Goal: Information Seeking & Learning: Find specific page/section

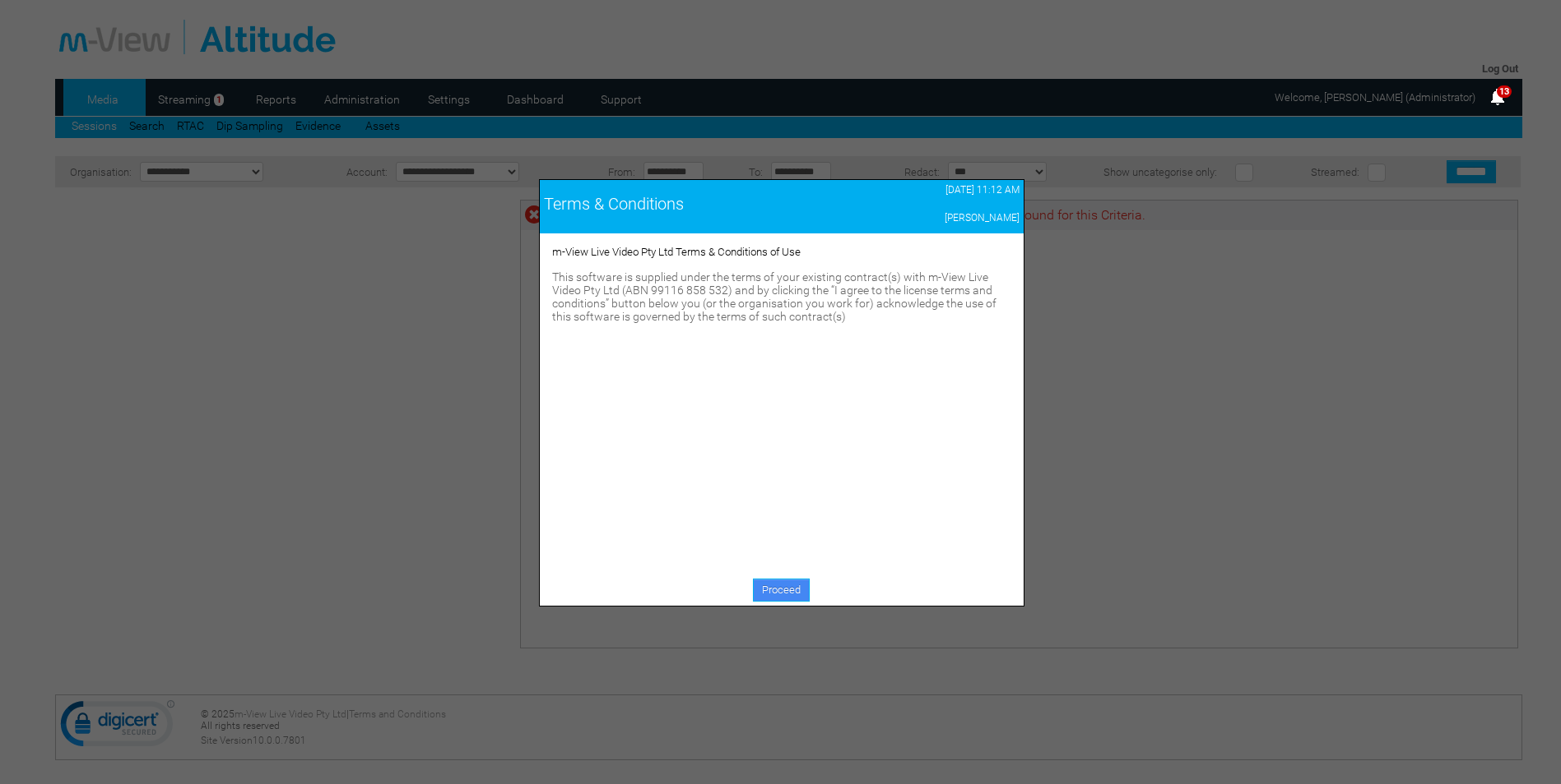
click at [785, 587] on link "Proceed" at bounding box center [781, 590] width 56 height 23
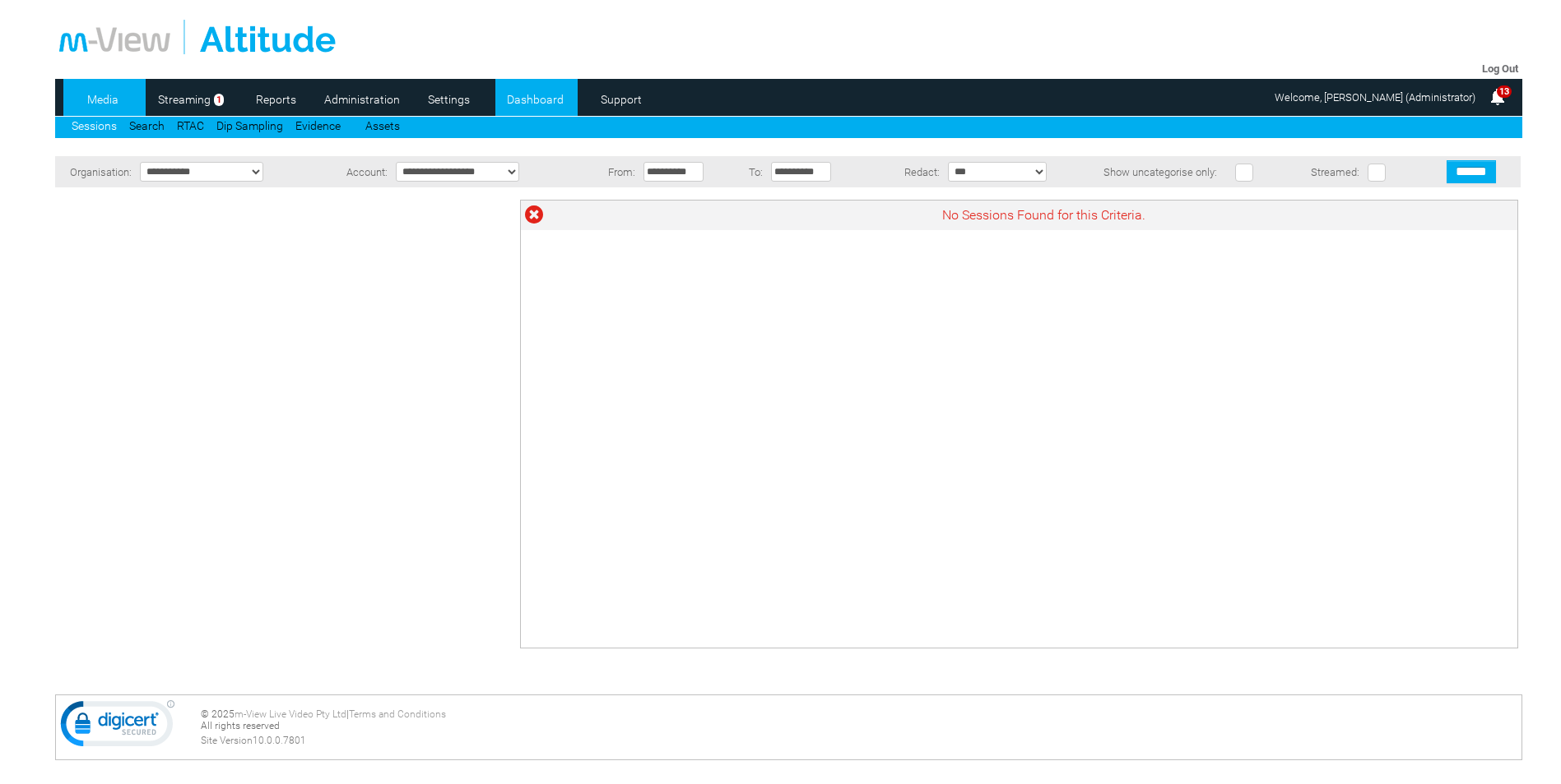
click at [526, 93] on link "Dashboard" at bounding box center [535, 100] width 79 height 25
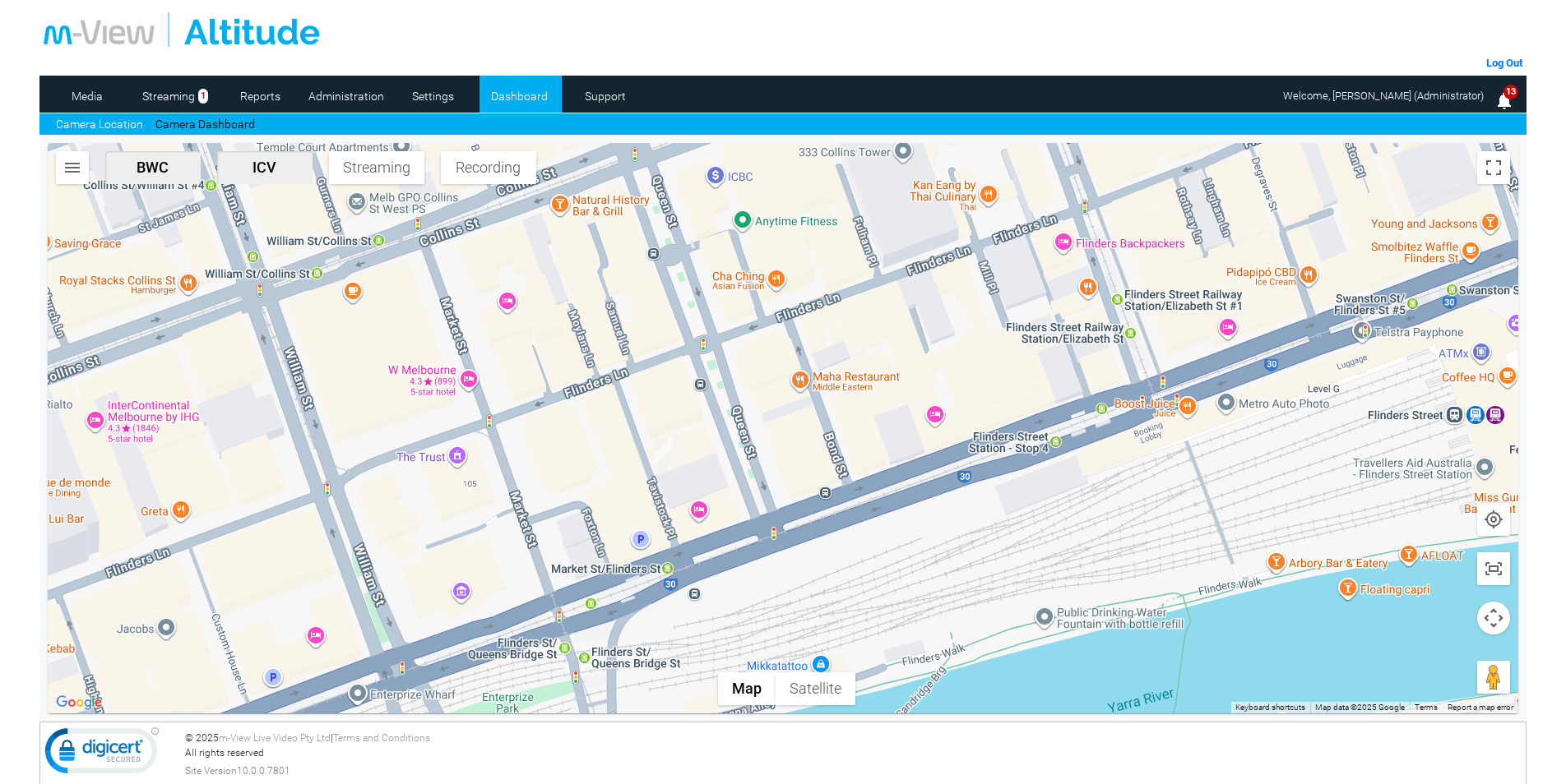
click at [67, 176] on img "button" at bounding box center [72, 168] width 19 height 19
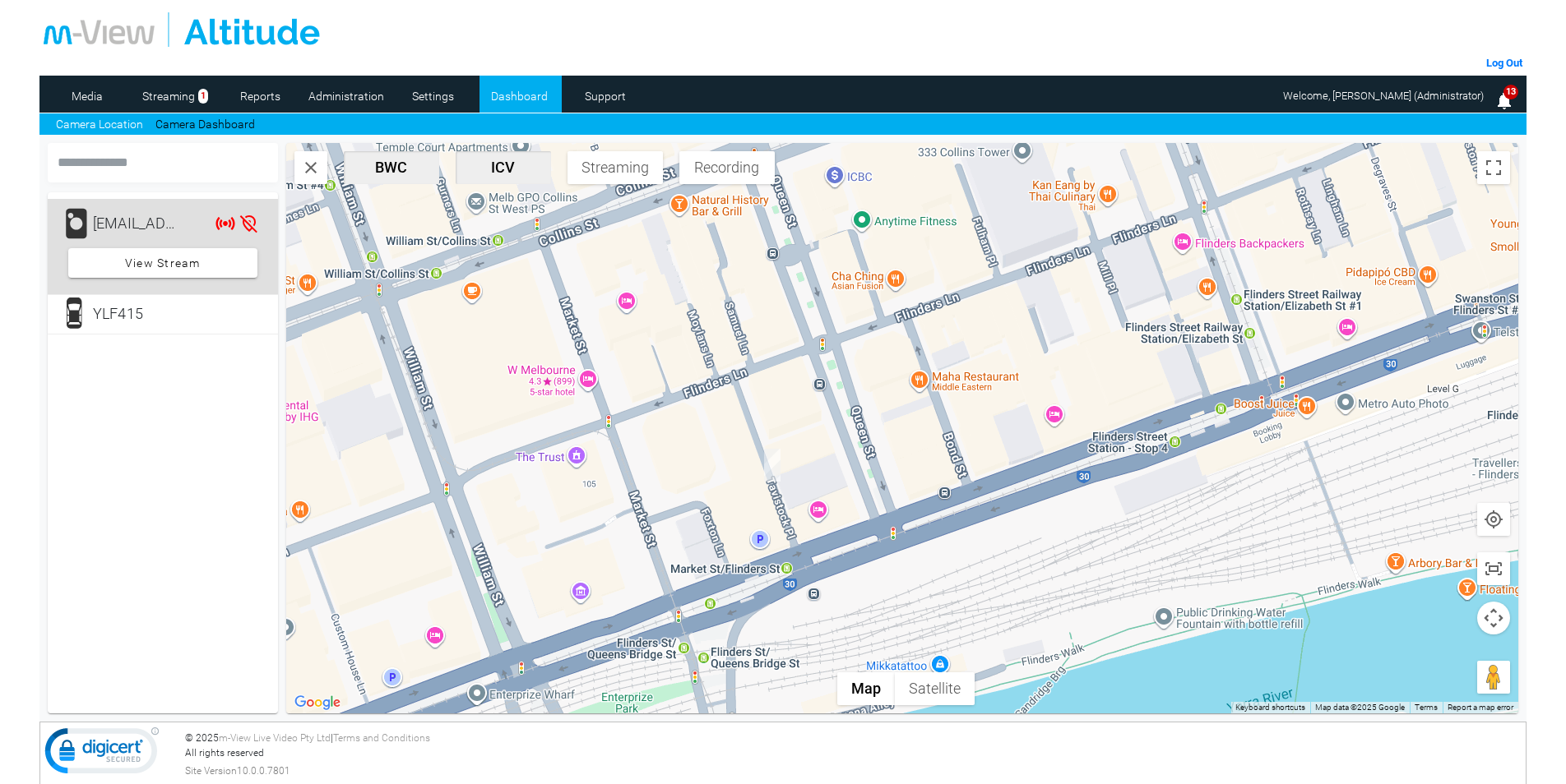
click at [156, 231] on div "[EMAIL_ADDRESS][DOMAIN_NAME]" at bounding box center [138, 223] width 91 height 33
click at [205, 271] on span at bounding box center [162, 263] width 189 height 40
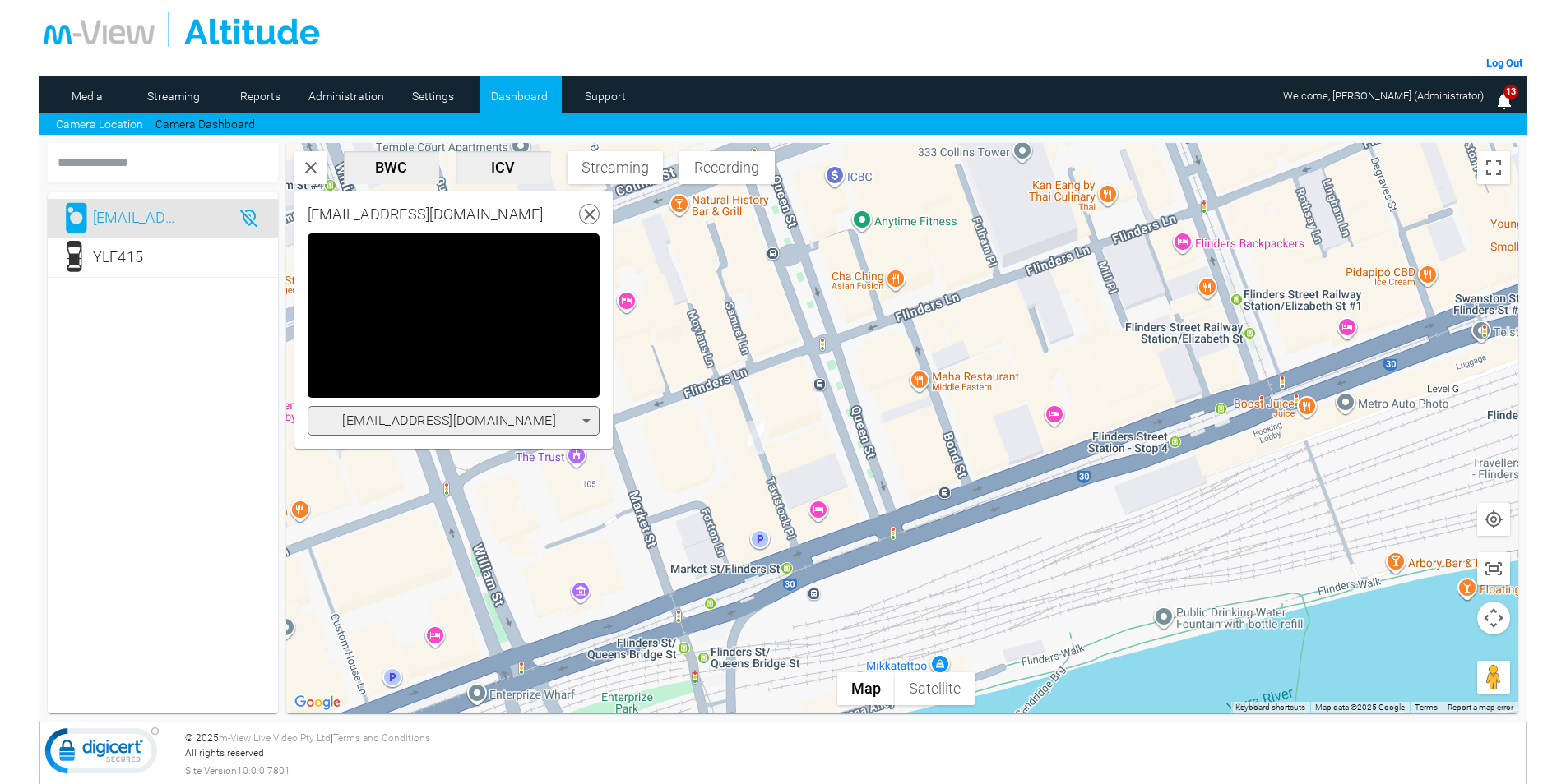
click at [756, 443] on img "YLF415" at bounding box center [755, 437] width 17 height 33
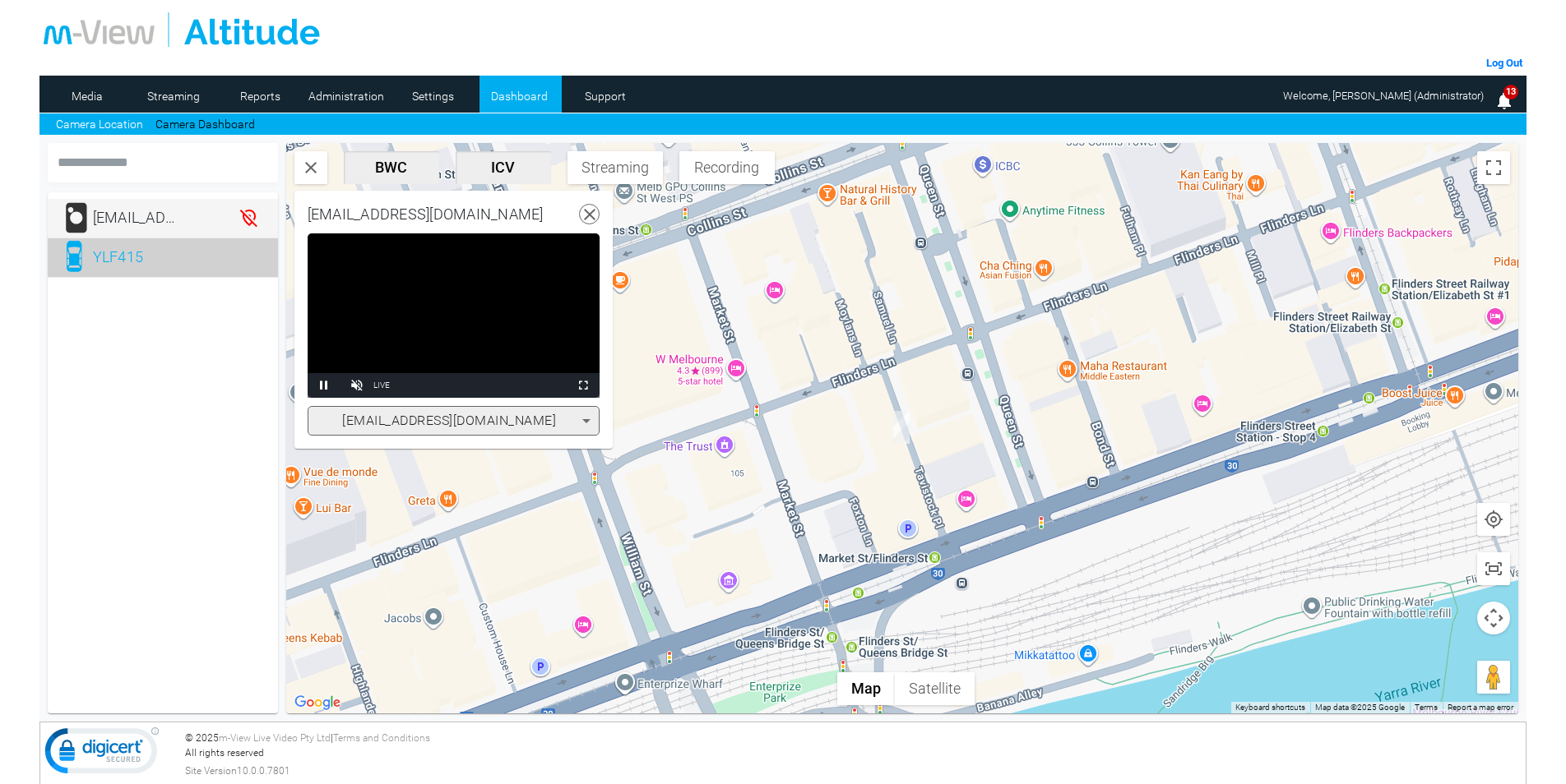
click at [190, 261] on div "YLF415" at bounding box center [163, 257] width 198 height 33
click at [591, 209] on icon at bounding box center [589, 214] width 20 height 20
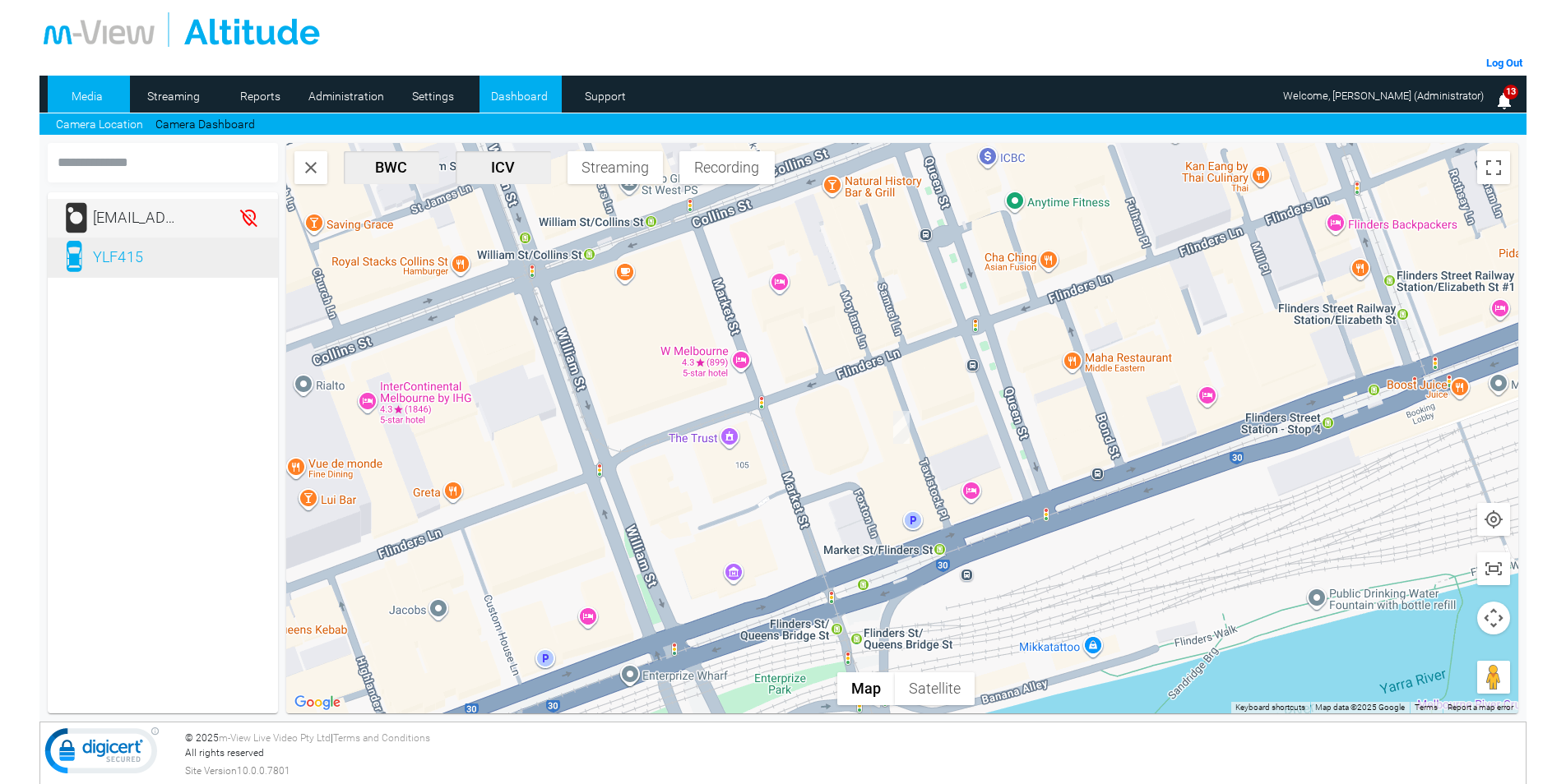
click at [107, 97] on link "Media" at bounding box center [87, 96] width 79 height 25
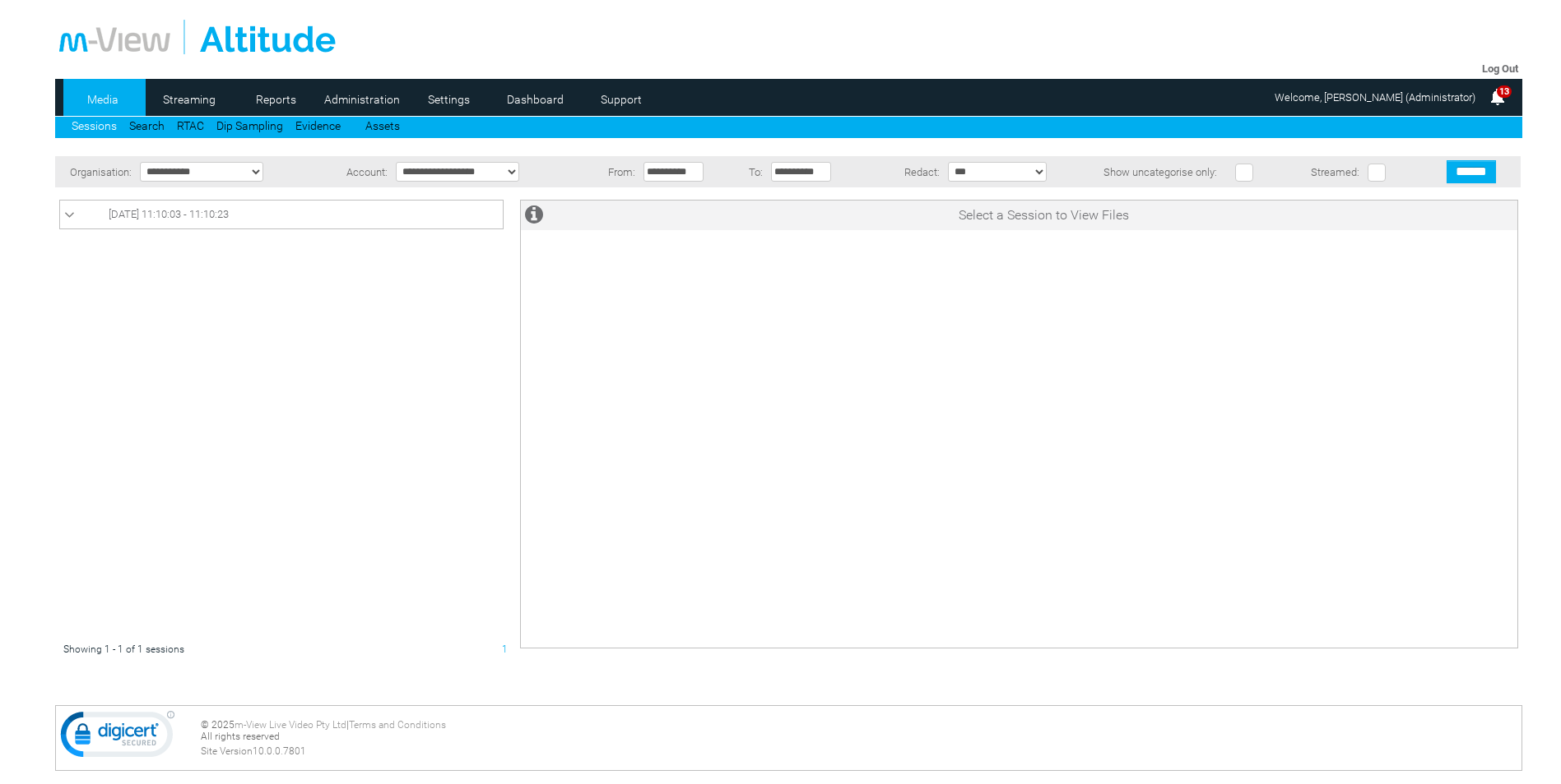
click at [273, 219] on link "[DATE] 11:10:03 - 11:10:23" at bounding box center [281, 214] width 434 height 19
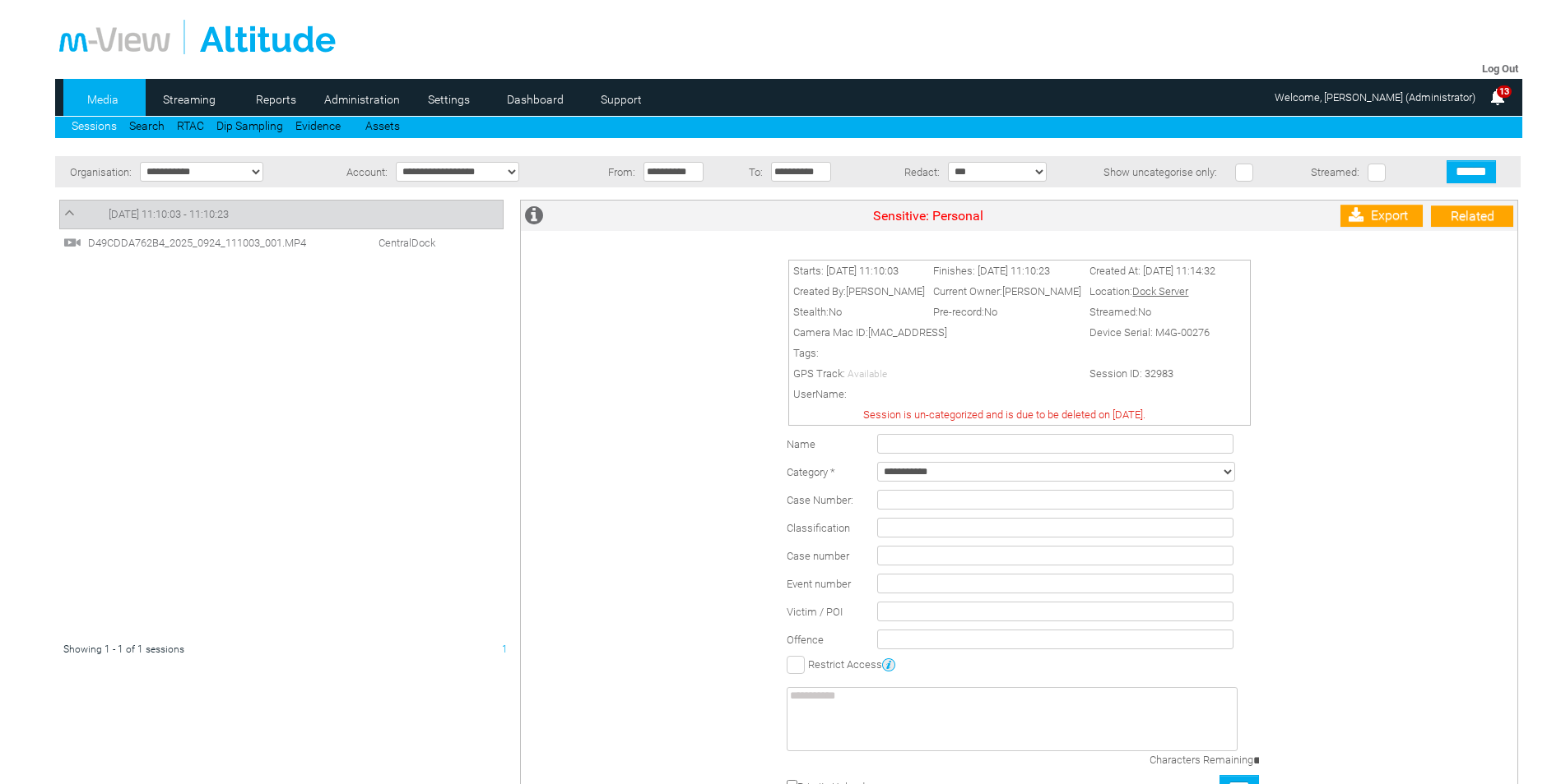
scroll to position [138, 0]
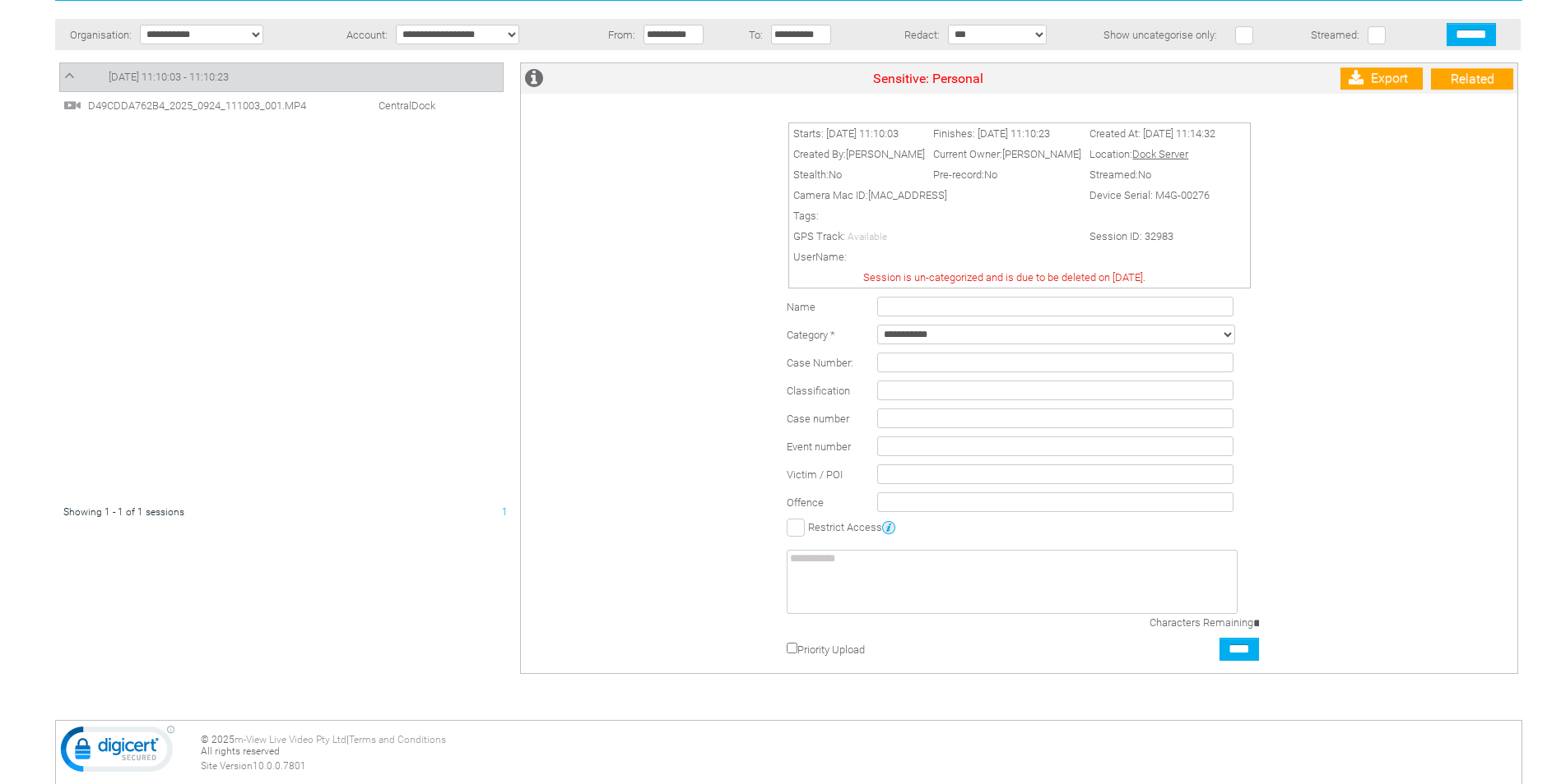
click at [894, 310] on input "text" at bounding box center [1055, 307] width 356 height 19
type input "**********"
click at [956, 340] on select "**********" at bounding box center [1056, 334] width 358 height 19
click at [805, 380] on td "Classification" at bounding box center [828, 391] width 91 height 28
click at [898, 424] on input "text" at bounding box center [1055, 418] width 356 height 19
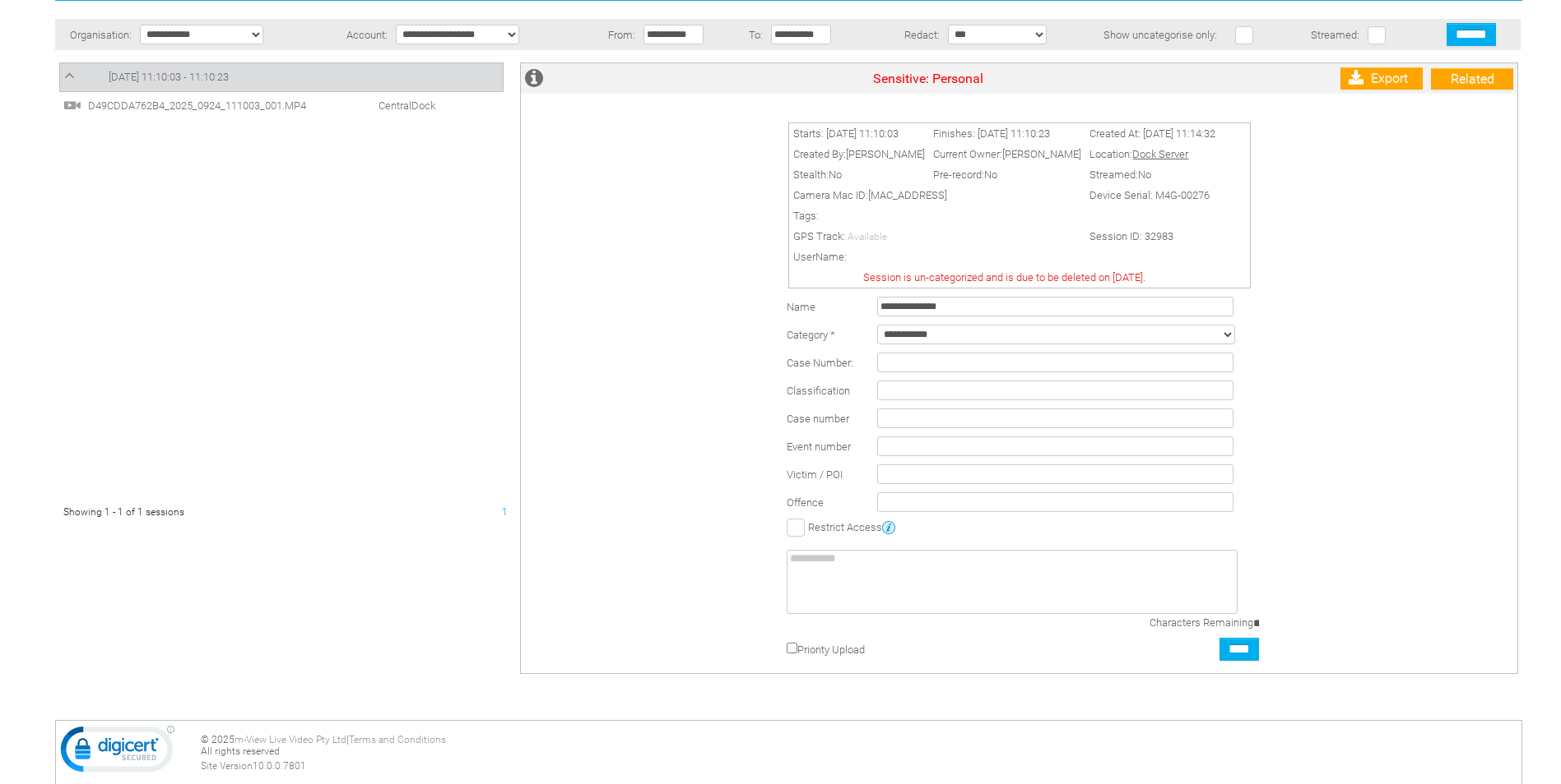
click at [858, 565] on textarea at bounding box center [1011, 582] width 451 height 64
click at [920, 363] on input "text" at bounding box center [1055, 362] width 356 height 19
click at [872, 584] on textarea at bounding box center [1011, 582] width 451 height 64
click at [929, 481] on input "text" at bounding box center [1055, 474] width 356 height 19
click at [258, 102] on span "D49CDDA762B4_2025_0924_111003_001.MP4" at bounding box center [209, 106] width 251 height 12
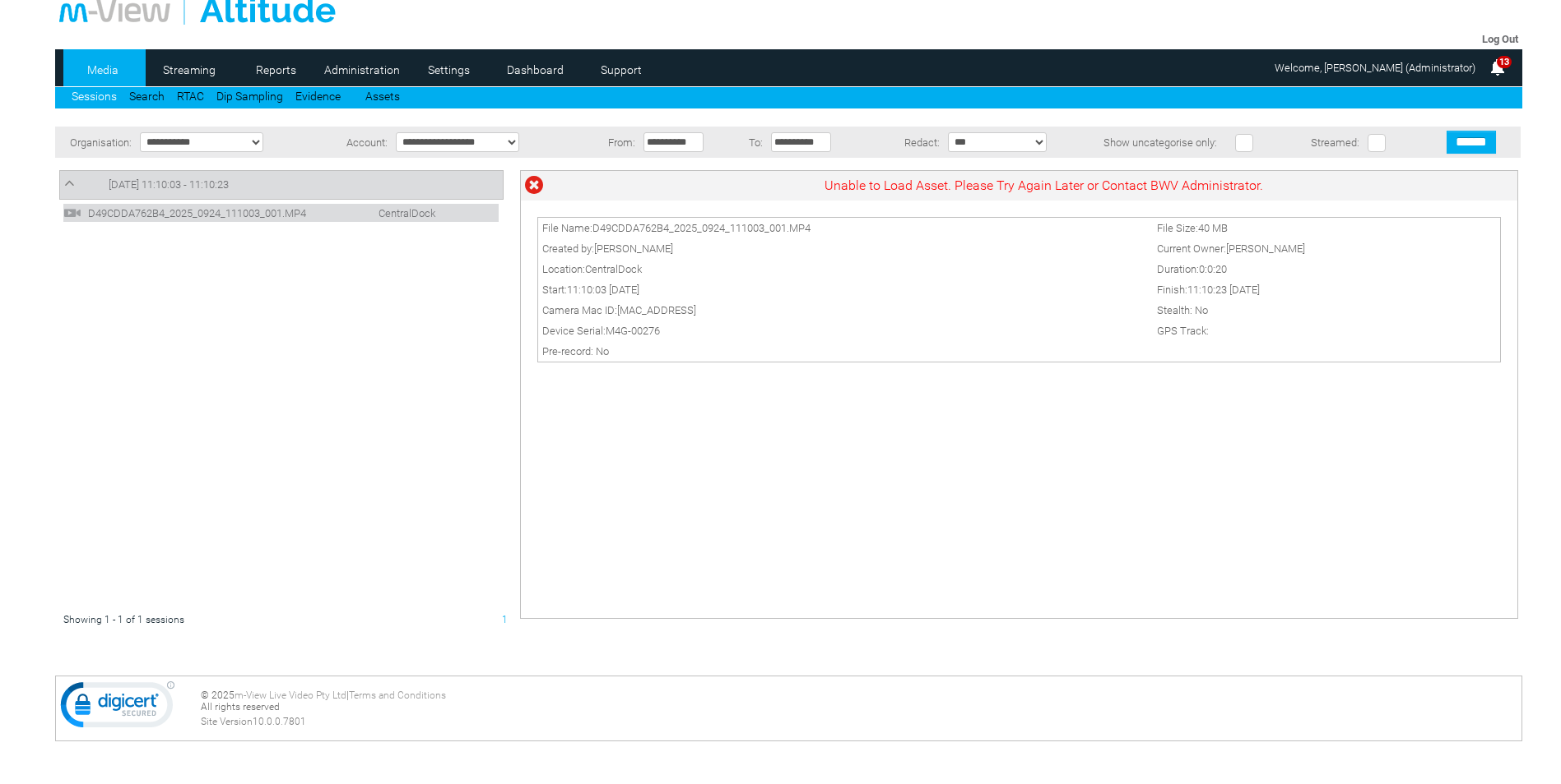
scroll to position [0, 0]
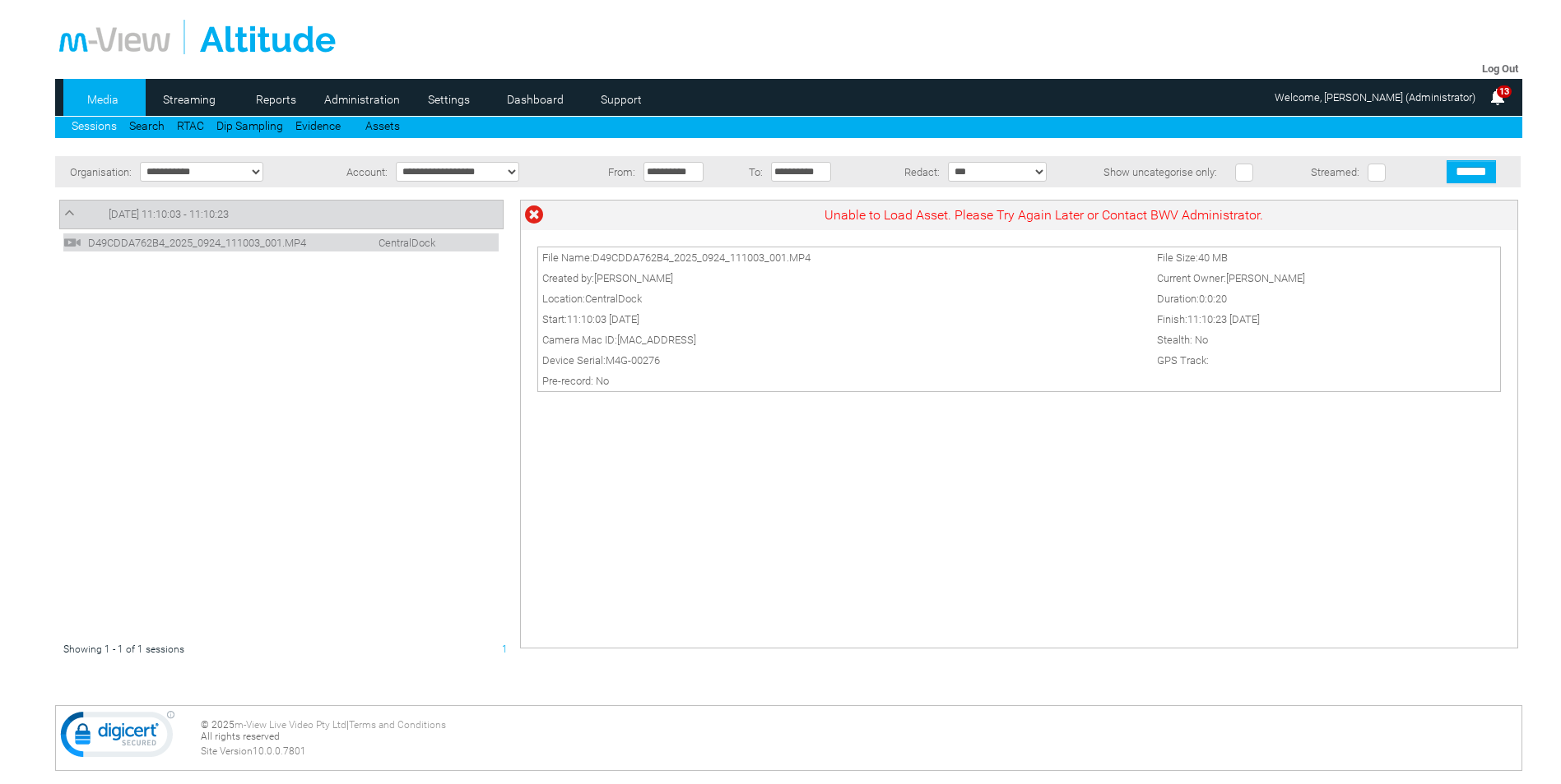
click at [216, 307] on div at bounding box center [285, 415] width 453 height 448
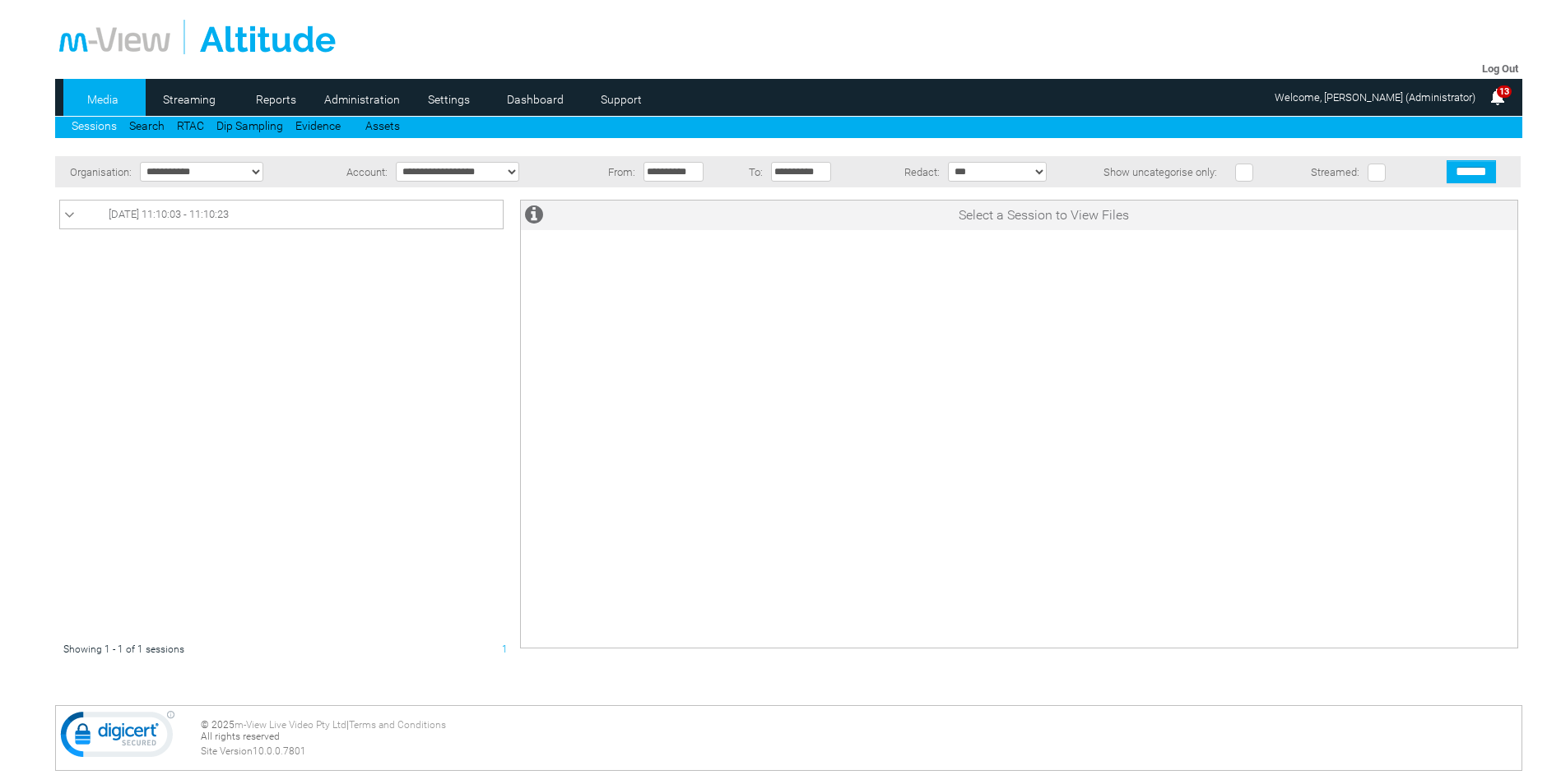
click at [213, 222] on link "[DATE] 11:10:03 - 11:10:23" at bounding box center [281, 214] width 434 height 19
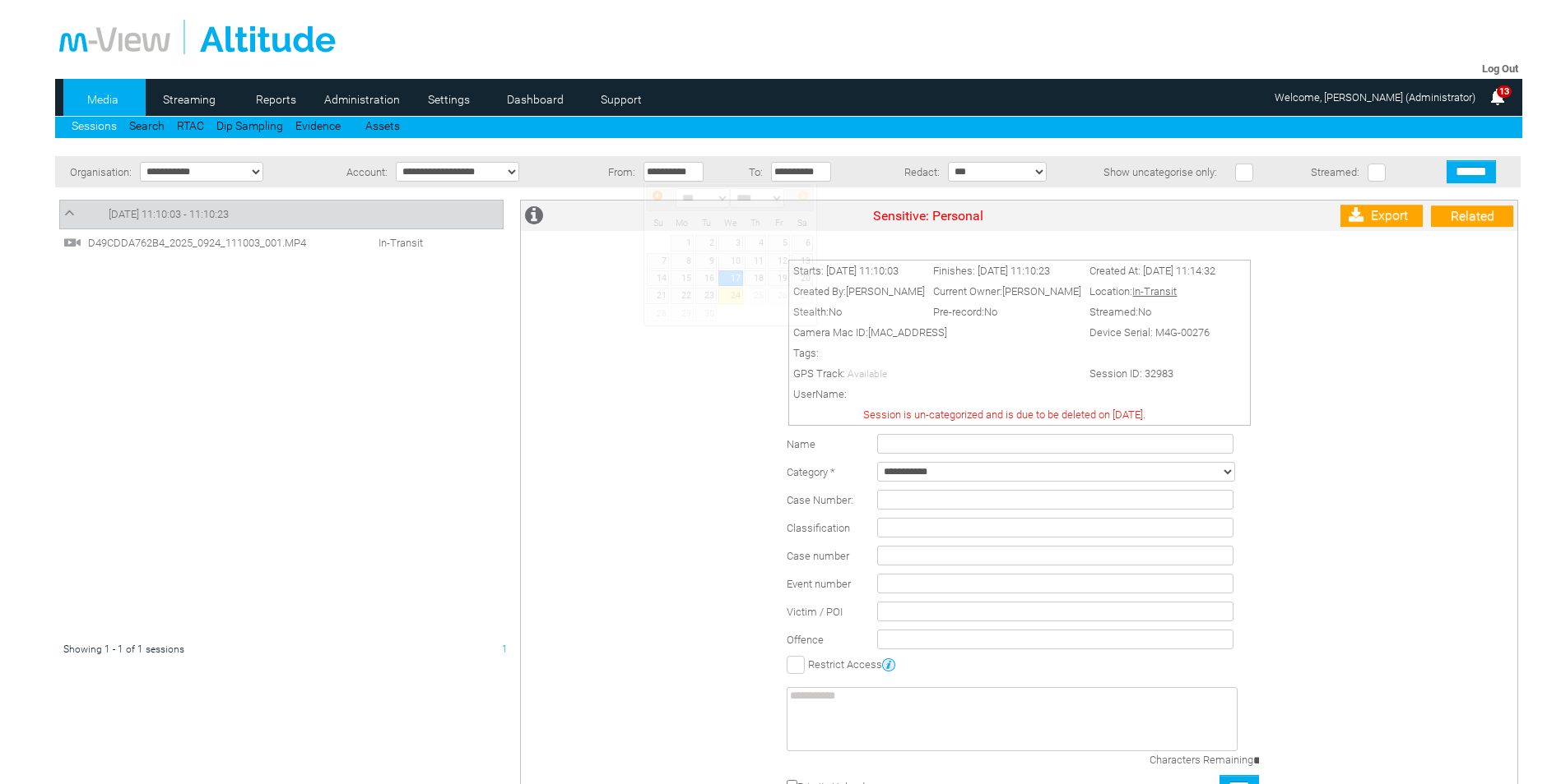
click at [654, 177] on input "**********" at bounding box center [673, 172] width 60 height 19
click at [657, 200] on span "Prev" at bounding box center [657, 195] width 13 height 13
click at [661, 201] on span "Prev" at bounding box center [657, 195] width 13 height 13
click at [657, 243] on link "1" at bounding box center [657, 243] width 21 height 16
type input "**********"
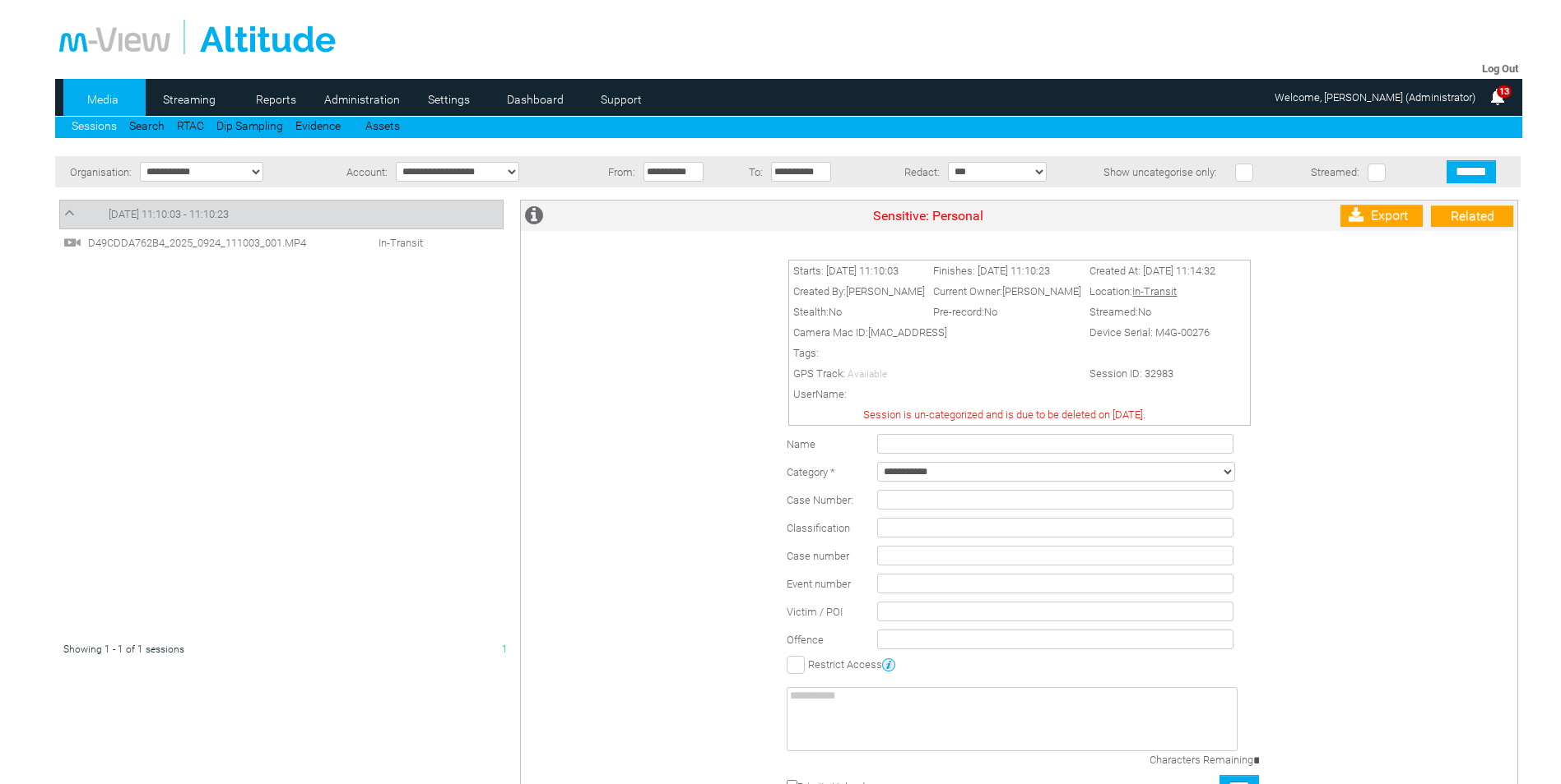
click at [1462, 176] on input "******" at bounding box center [1471, 172] width 49 height 23
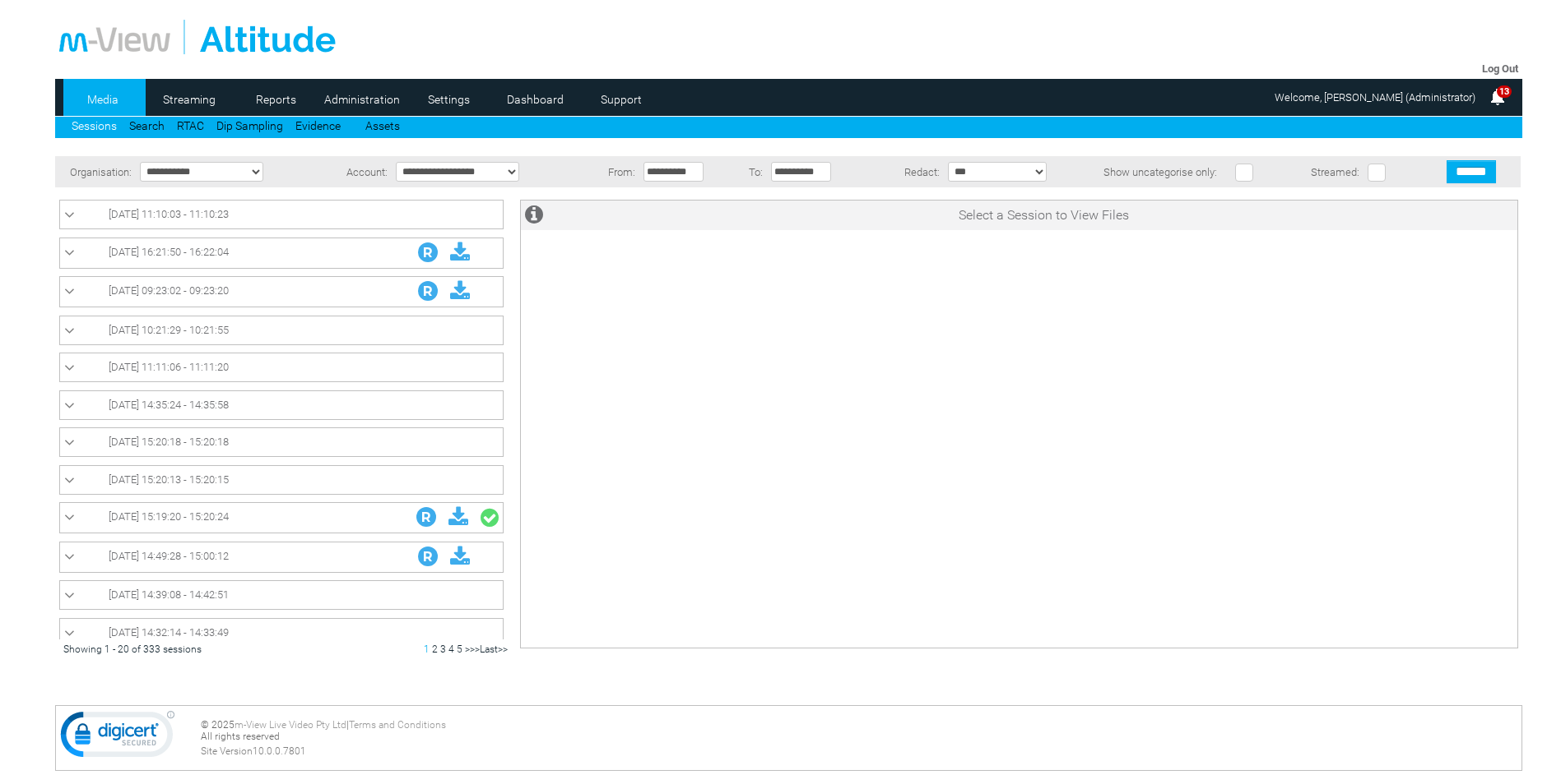
click at [195, 326] on span "10/09/2025 10:21:29 - 10:21:55" at bounding box center [169, 330] width 120 height 12
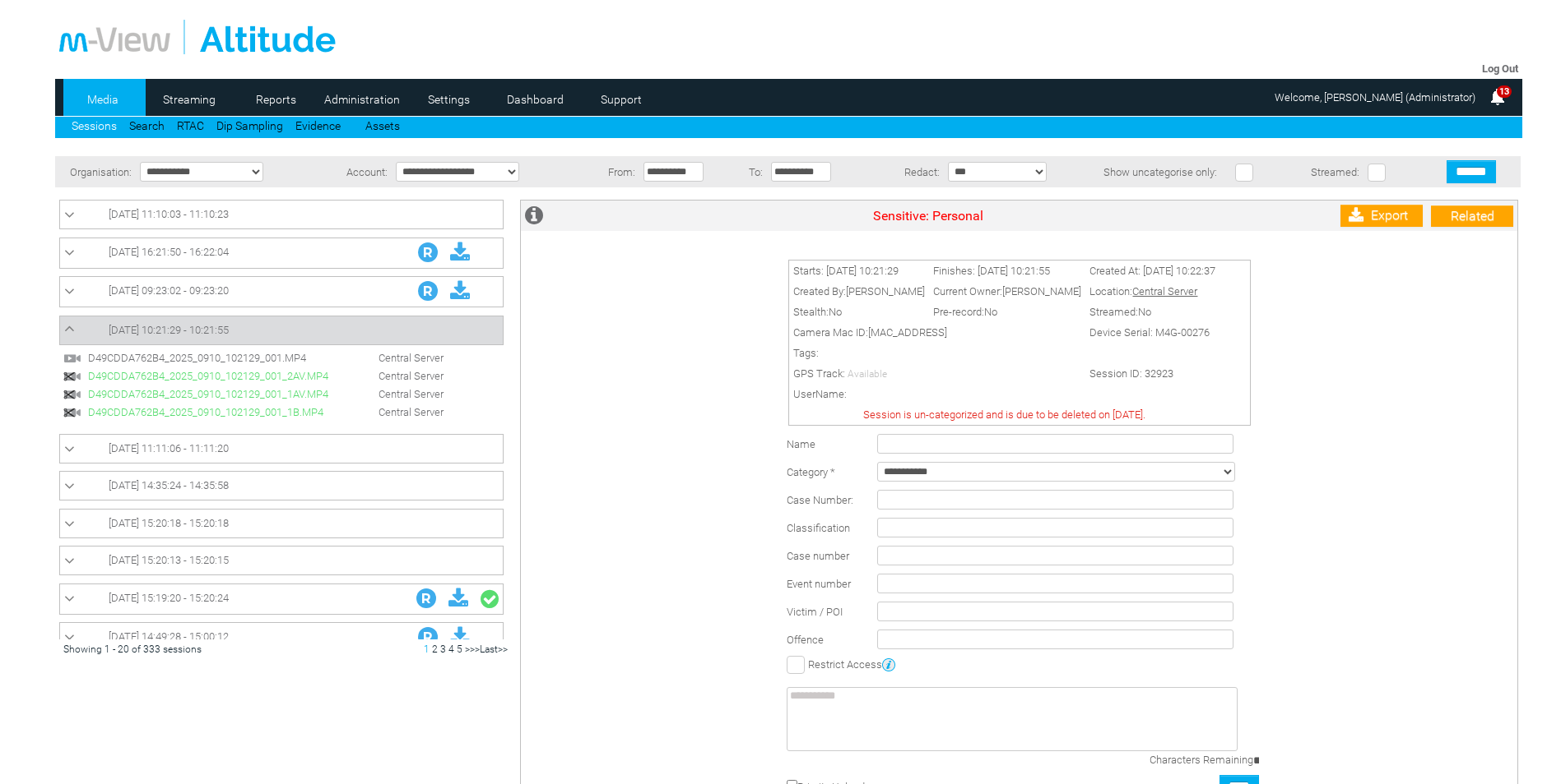
click at [241, 358] on span "D49CDDA762B4_2025_0910_102129_001.MP4" at bounding box center [209, 358] width 251 height 12
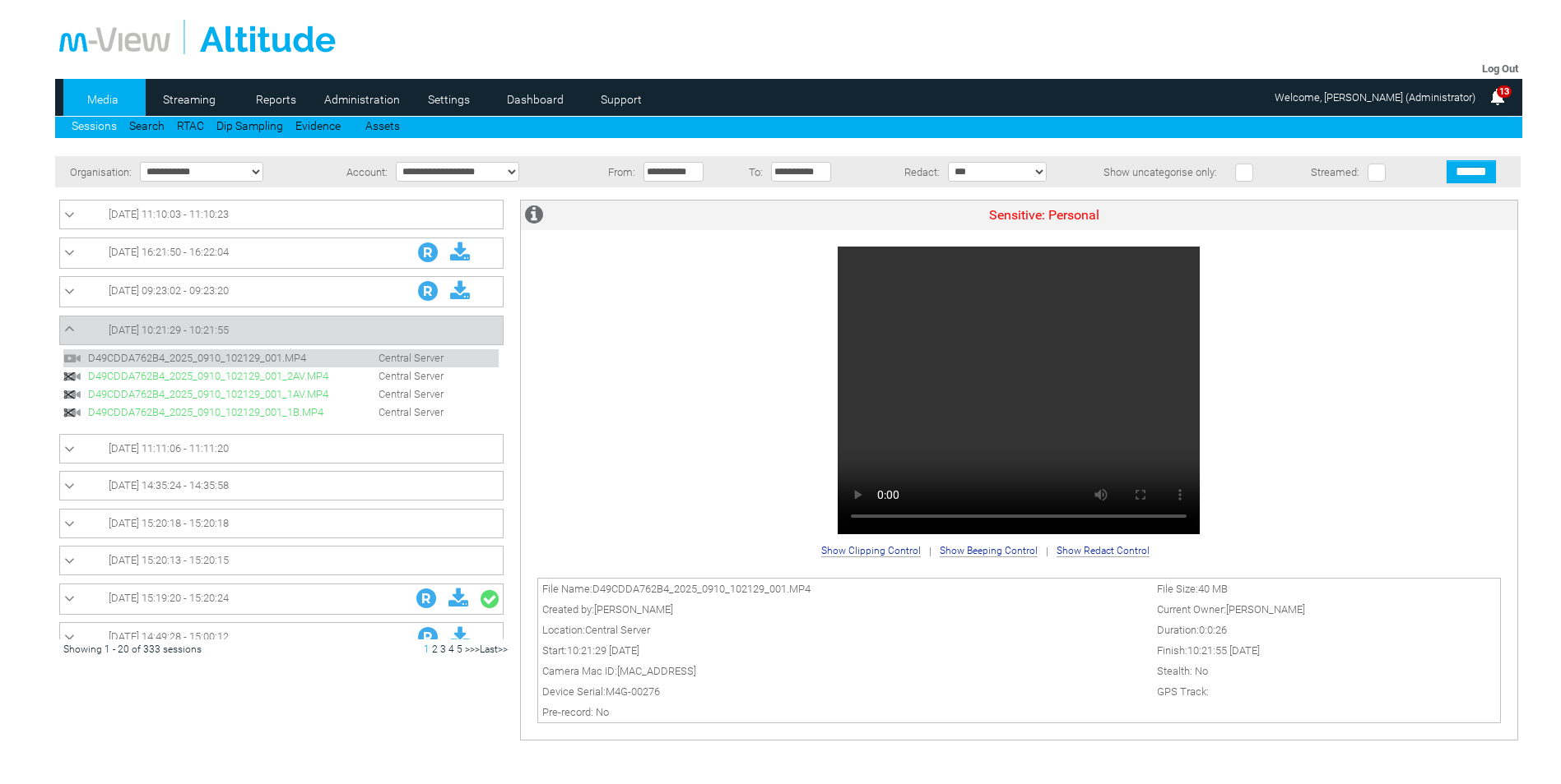
click at [174, 593] on span "22/07/2025 15:19:20 - 15:20:24" at bounding box center [169, 598] width 120 height 12
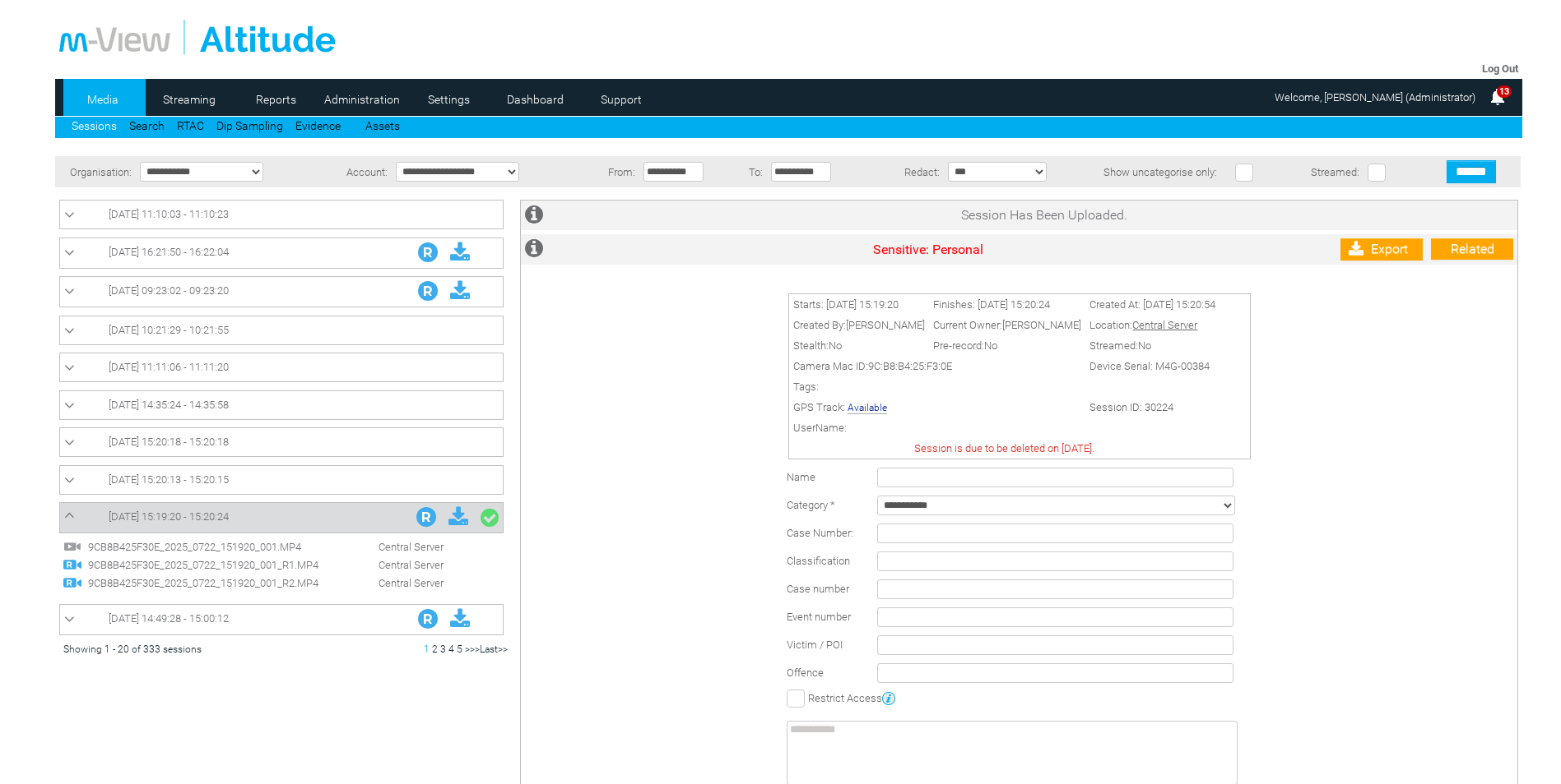
scroll to position [1, 0]
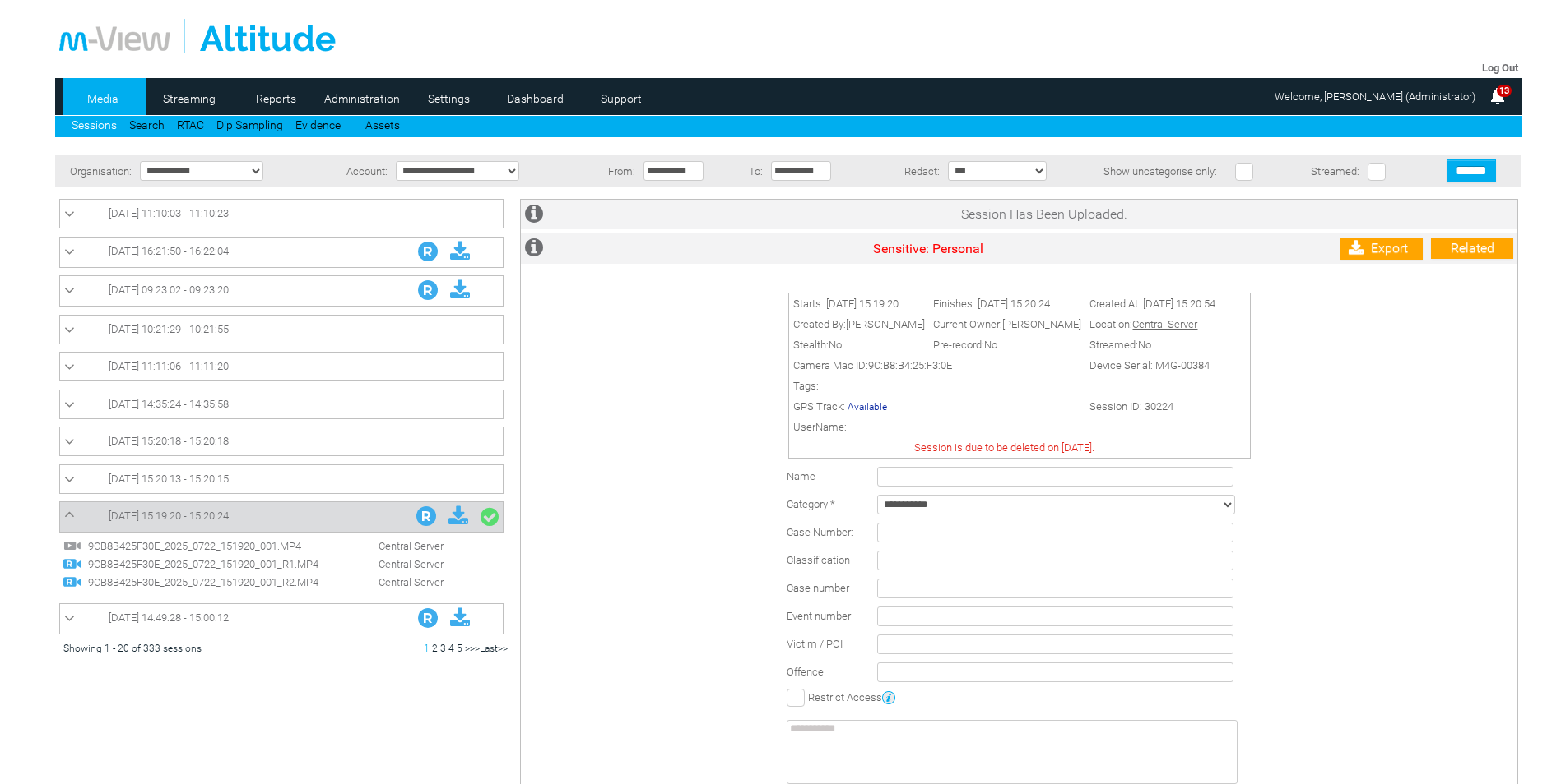
click at [216, 584] on span "9CB8B425F30E_2025_0722_151920_001_R2.MP4" at bounding box center [209, 583] width 251 height 12
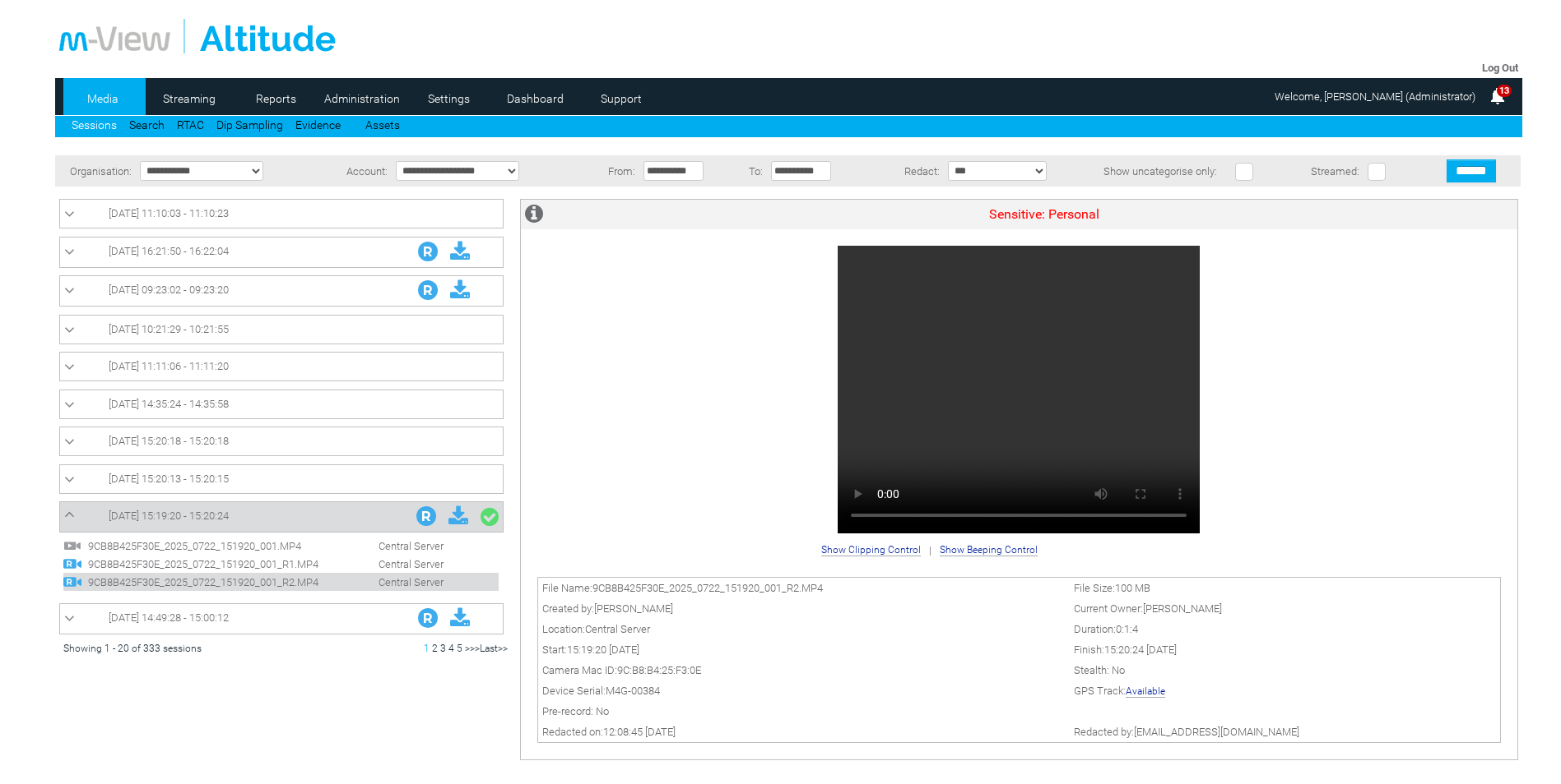
scroll to position [0, 0]
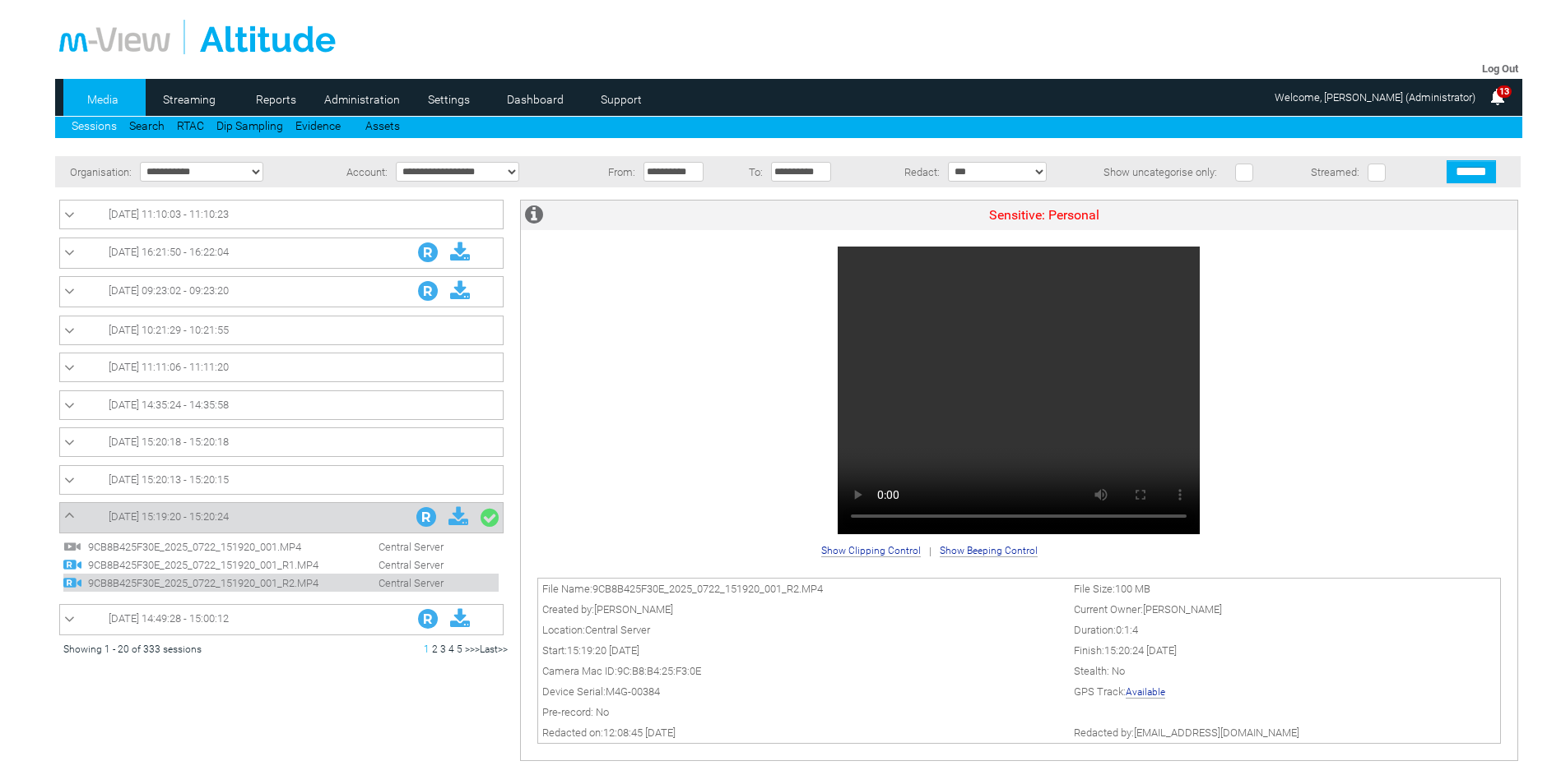
click at [133, 482] on span "20/08/2025 15:20:13 - 15:20:15" at bounding box center [169, 480] width 120 height 12
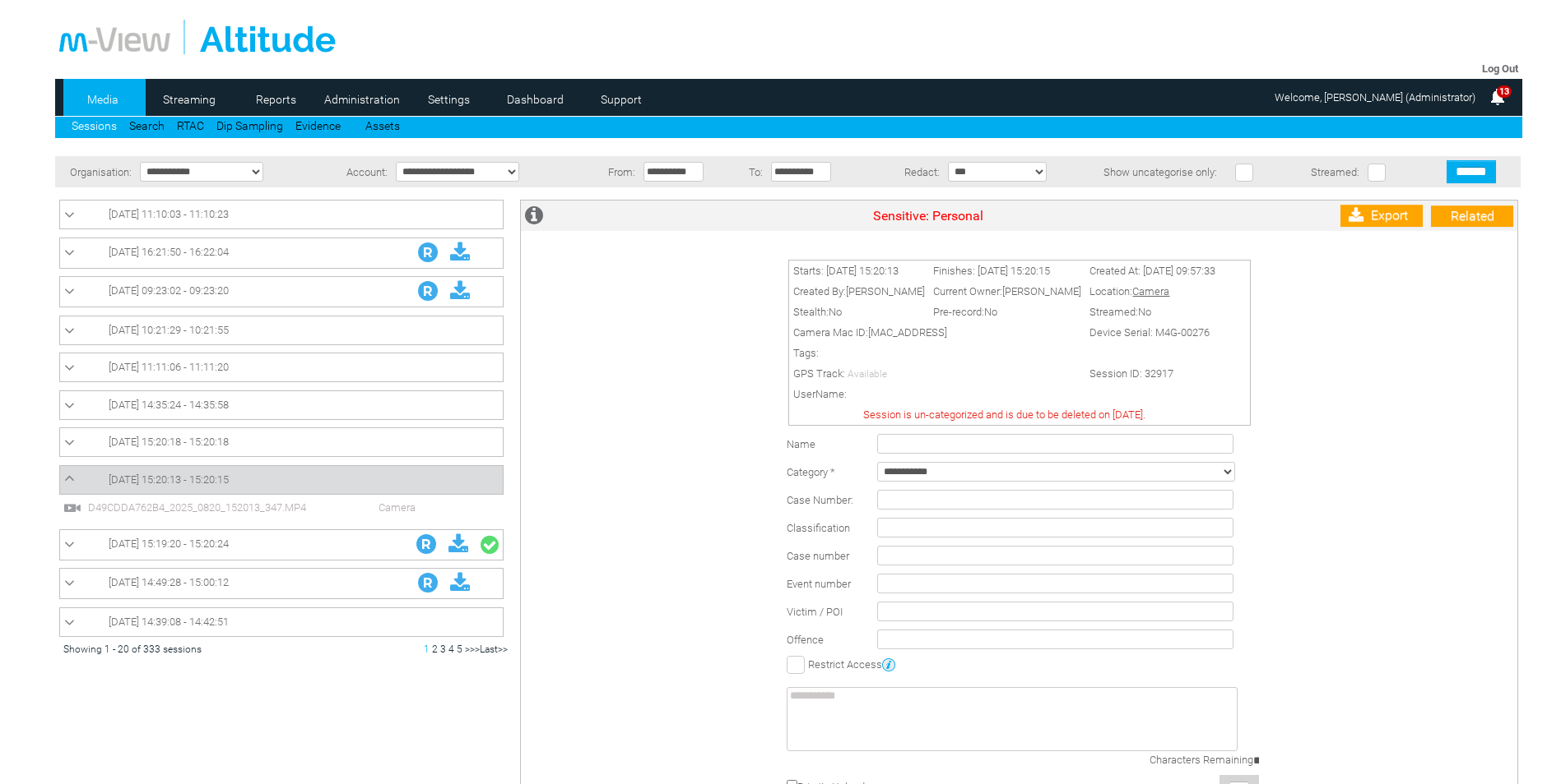
click at [236, 452] on td "20/08/2025 15:20:18 - 15:20:18" at bounding box center [281, 443] width 443 height 29
click at [229, 443] on span "20/08/2025 15:20:18 - 15:20:18" at bounding box center [169, 442] width 120 height 12
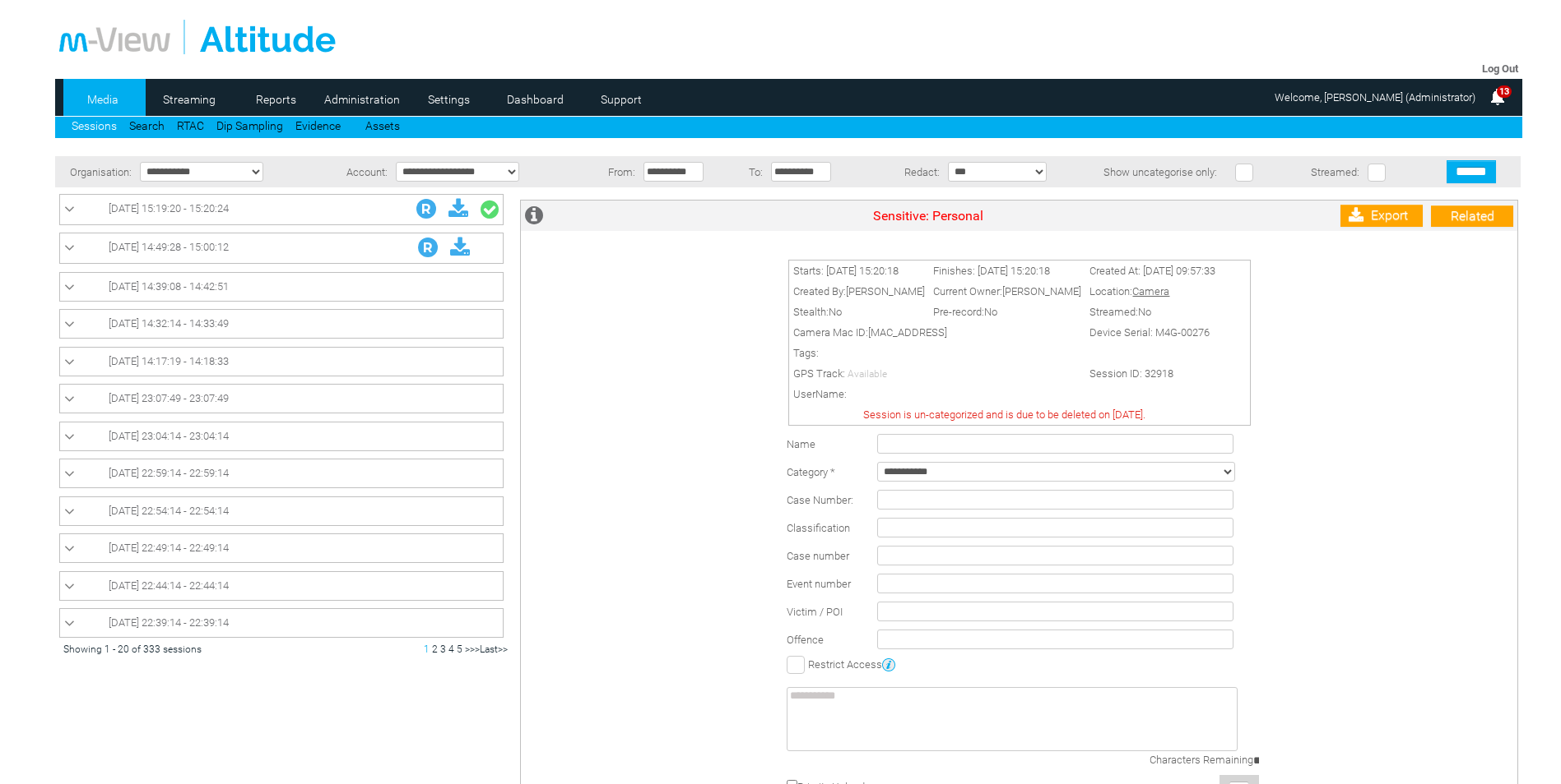
scroll to position [336, 0]
click at [208, 281] on span "22/07/2025 14:39:08 - 14:42:51" at bounding box center [169, 284] width 120 height 12
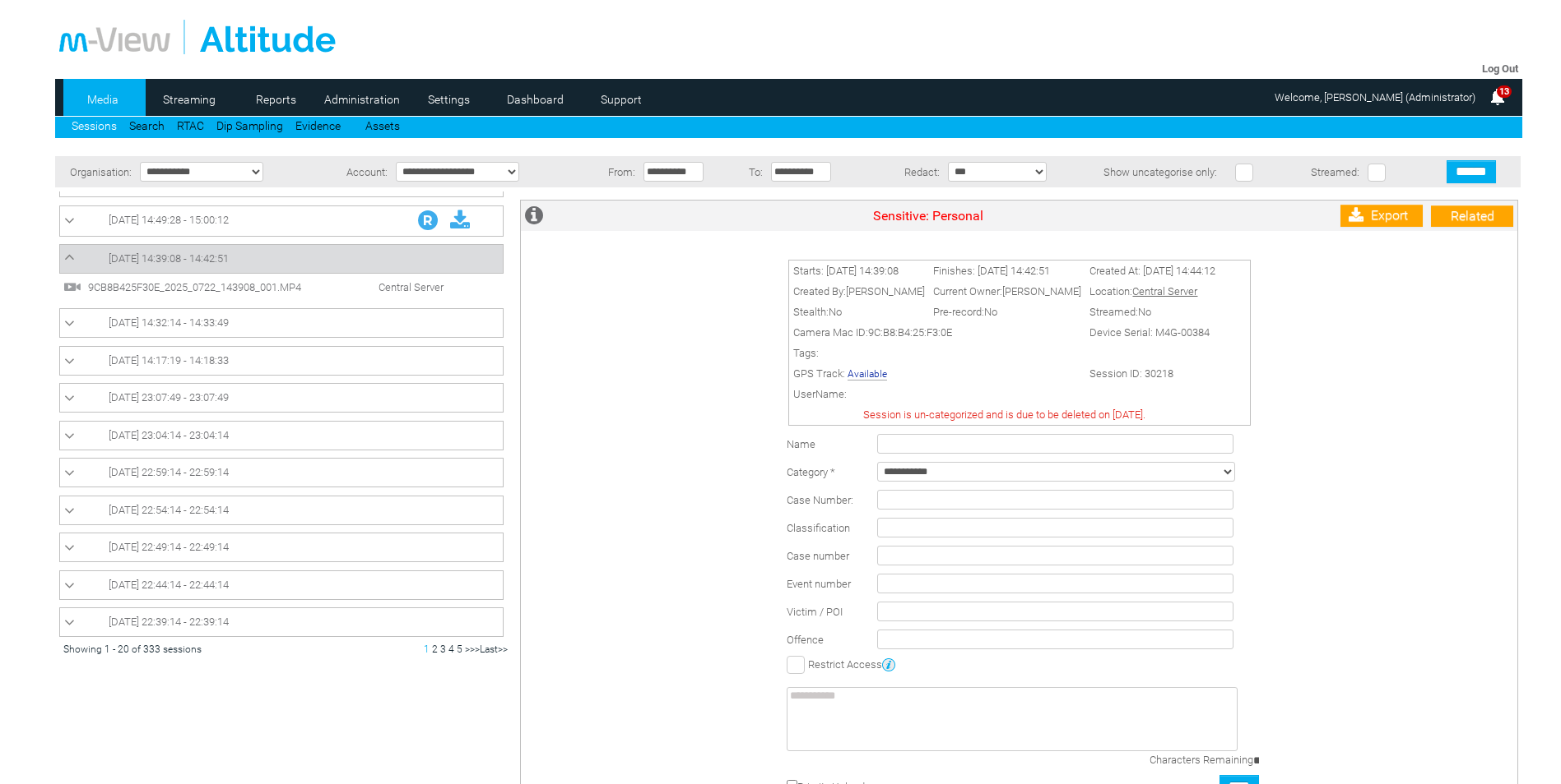
click at [183, 325] on span "22/07/2025 14:32:14 - 14:33:49" at bounding box center [169, 323] width 120 height 12
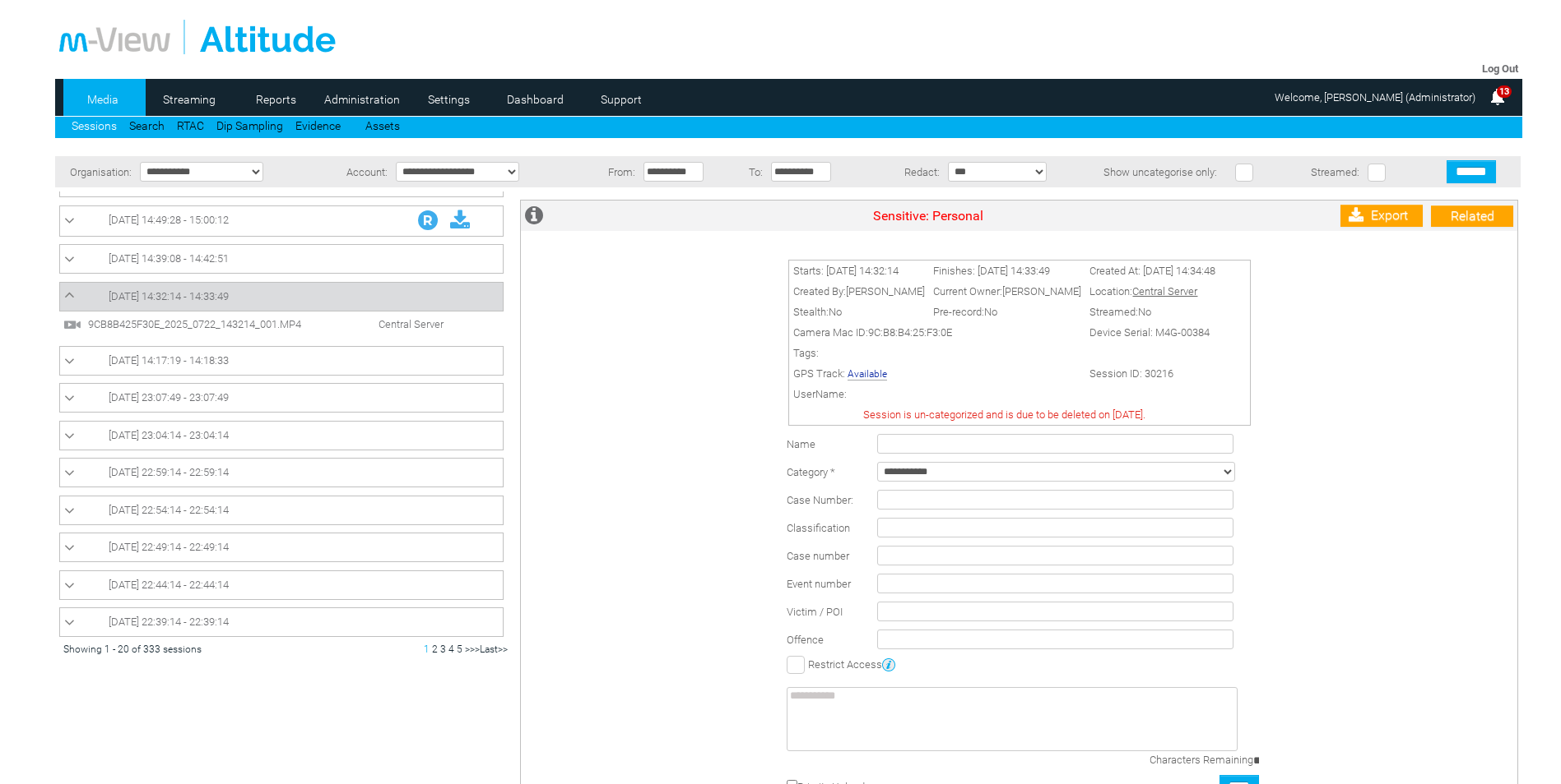
click at [111, 356] on span "22/07/2025 14:17:19 - 14:18:33" at bounding box center [169, 361] width 120 height 12
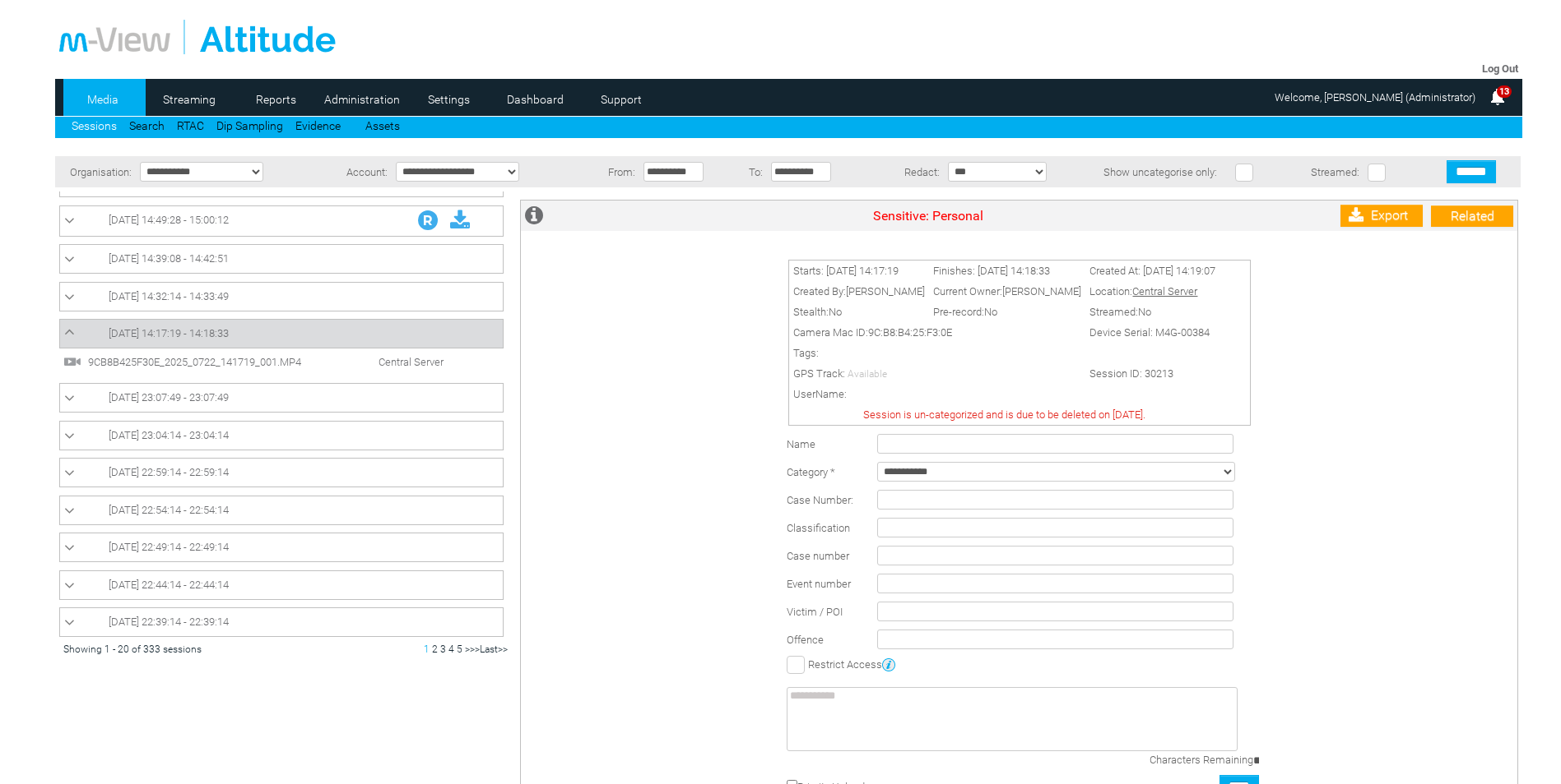
scroll to position [338, 0]
click at [124, 396] on span "17/07/2025 23:07:49 - 23:07:49" at bounding box center [169, 396] width 120 height 12
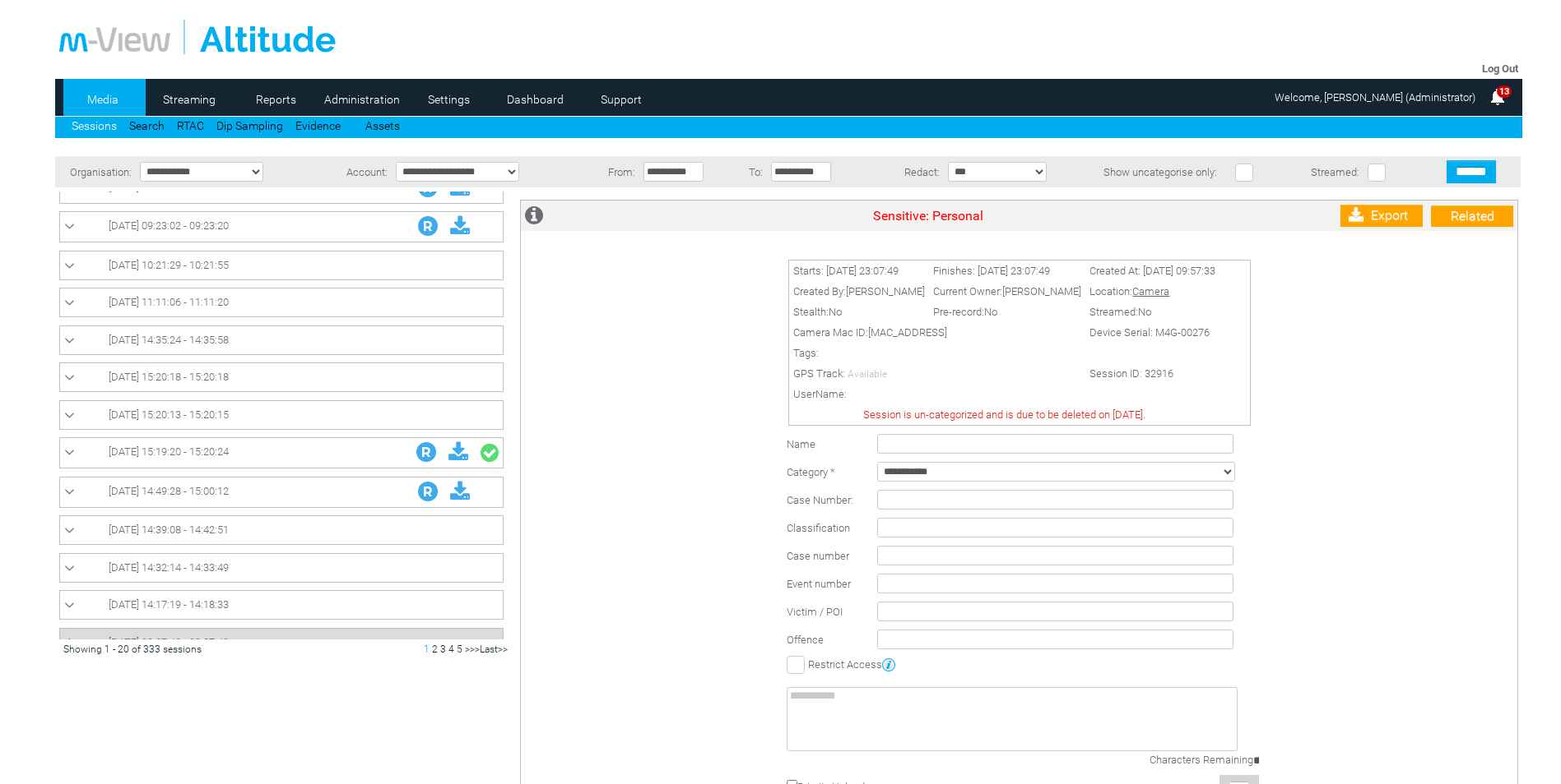
scroll to position [64, 0]
click at [153, 455] on span "22/07/2025 15:19:20 - 15:20:24" at bounding box center [169, 452] width 120 height 12
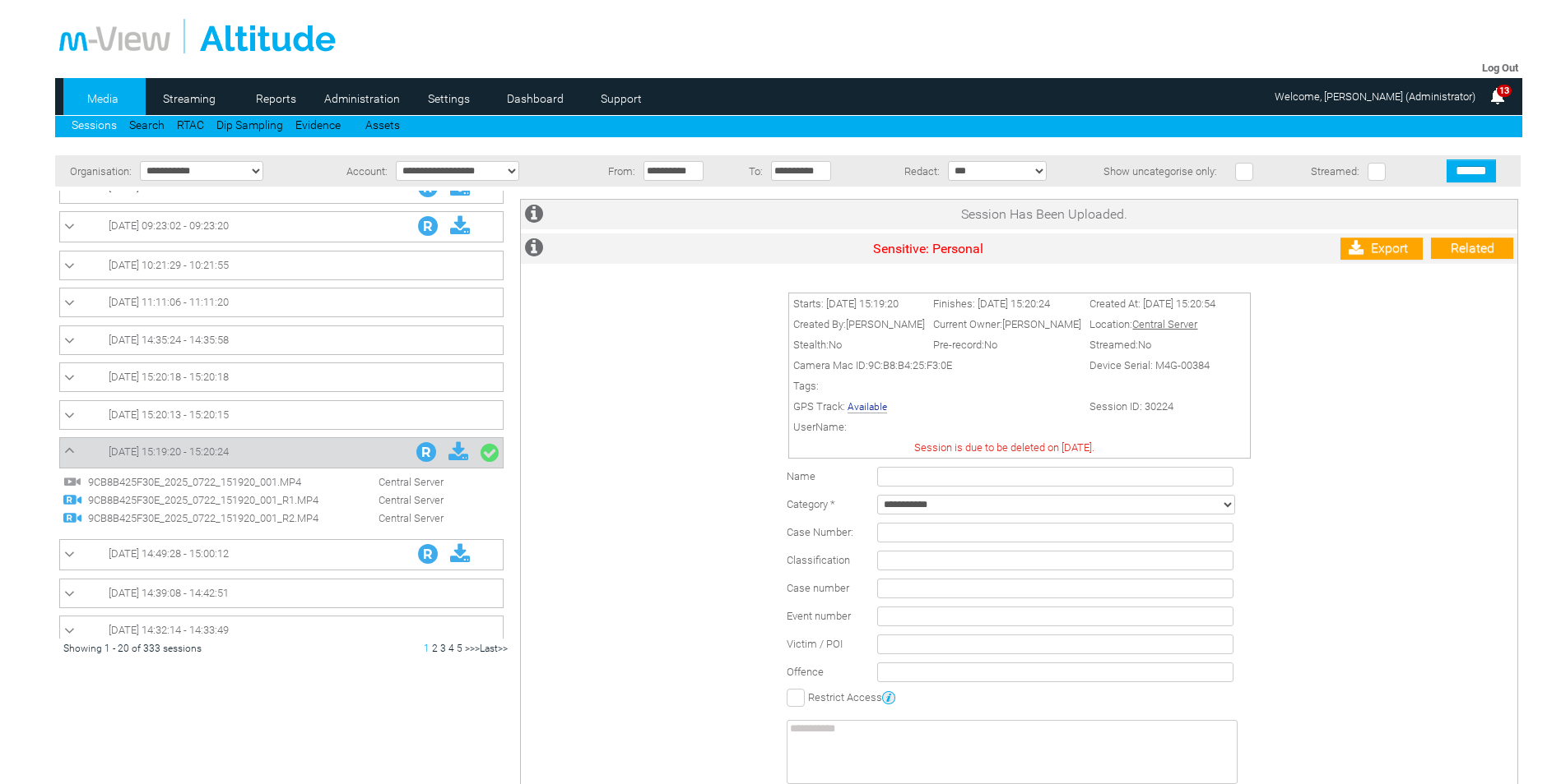
click at [156, 552] on span "22/07/2025 14:49:28 - 15:00:12" at bounding box center [169, 554] width 120 height 12
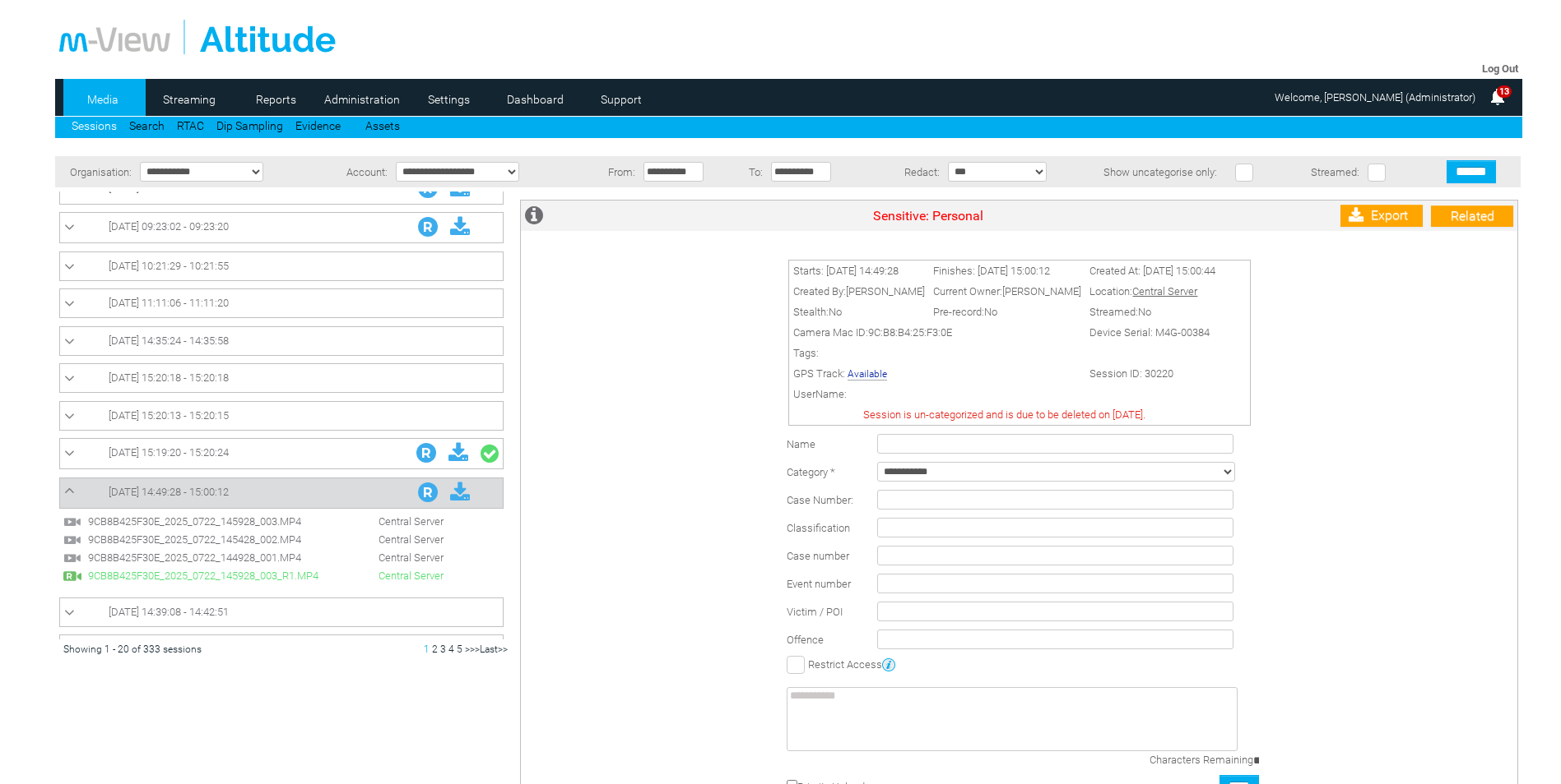
click at [202, 521] on span "9CB8B425F30E_2025_0722_145928_003.MP4" at bounding box center [209, 522] width 251 height 12
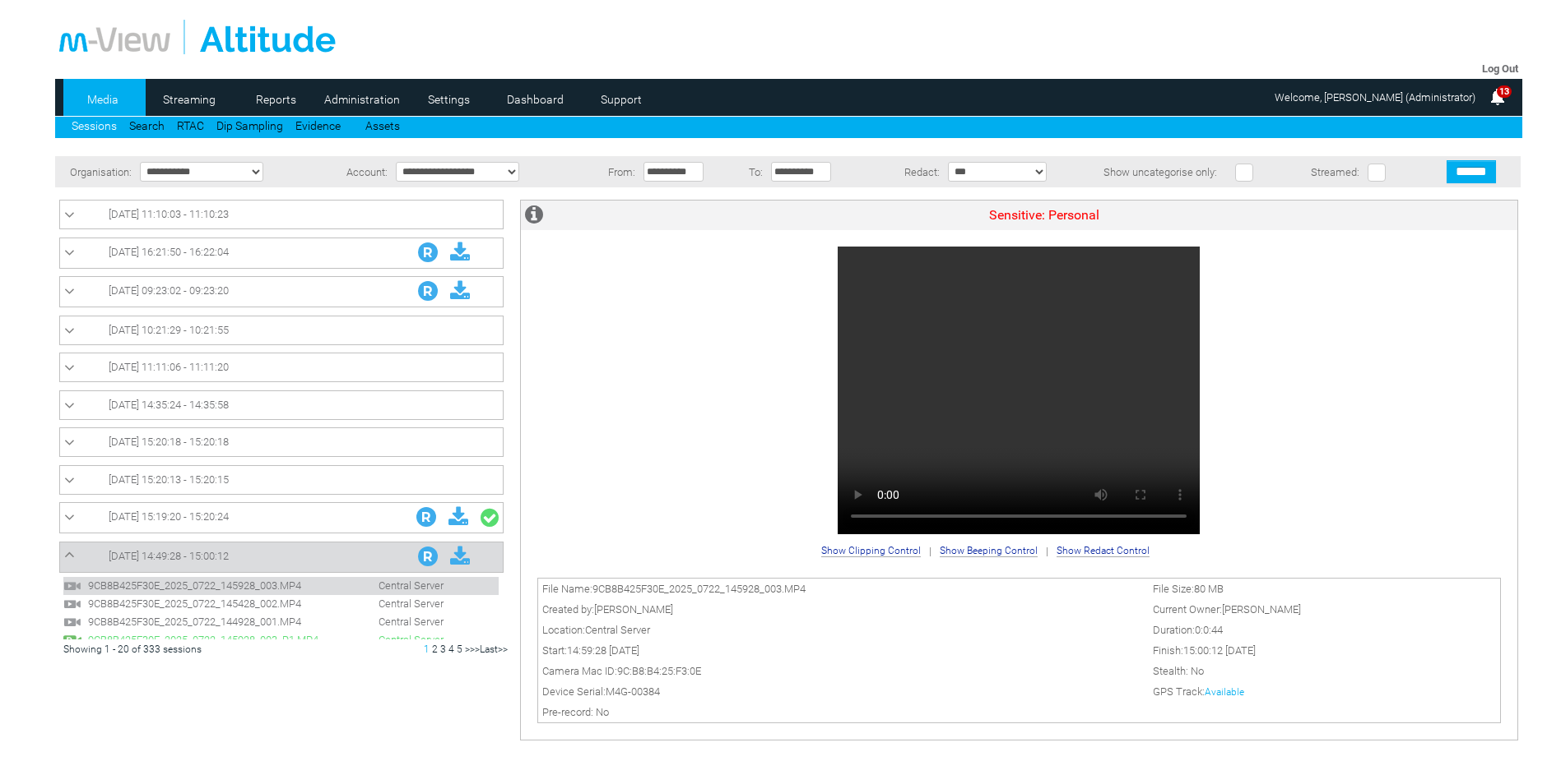
click at [1235, 691] on link "Available" at bounding box center [1224, 691] width 40 height 11
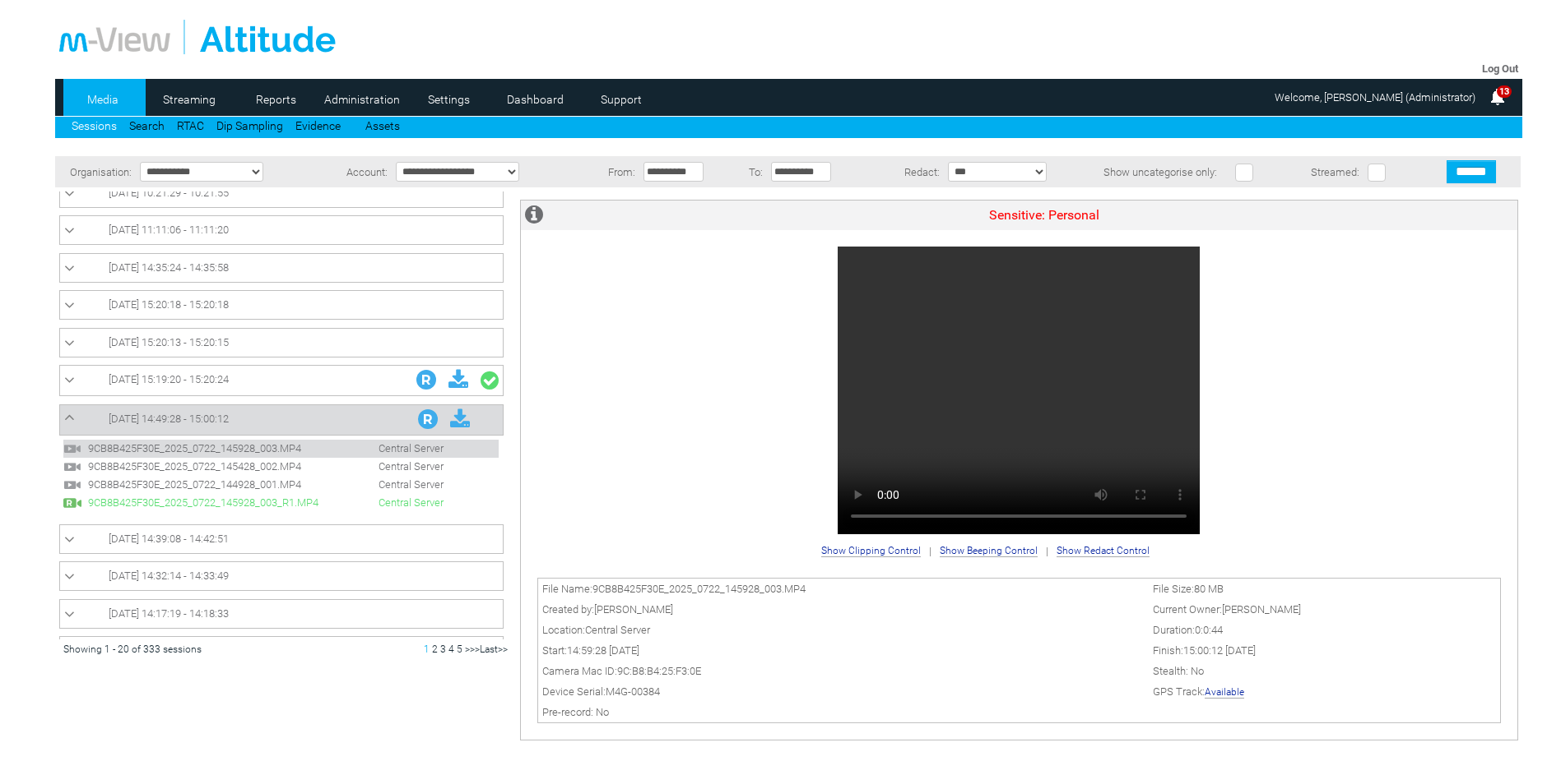
scroll to position [0, 0]
